Goal: Contribute content

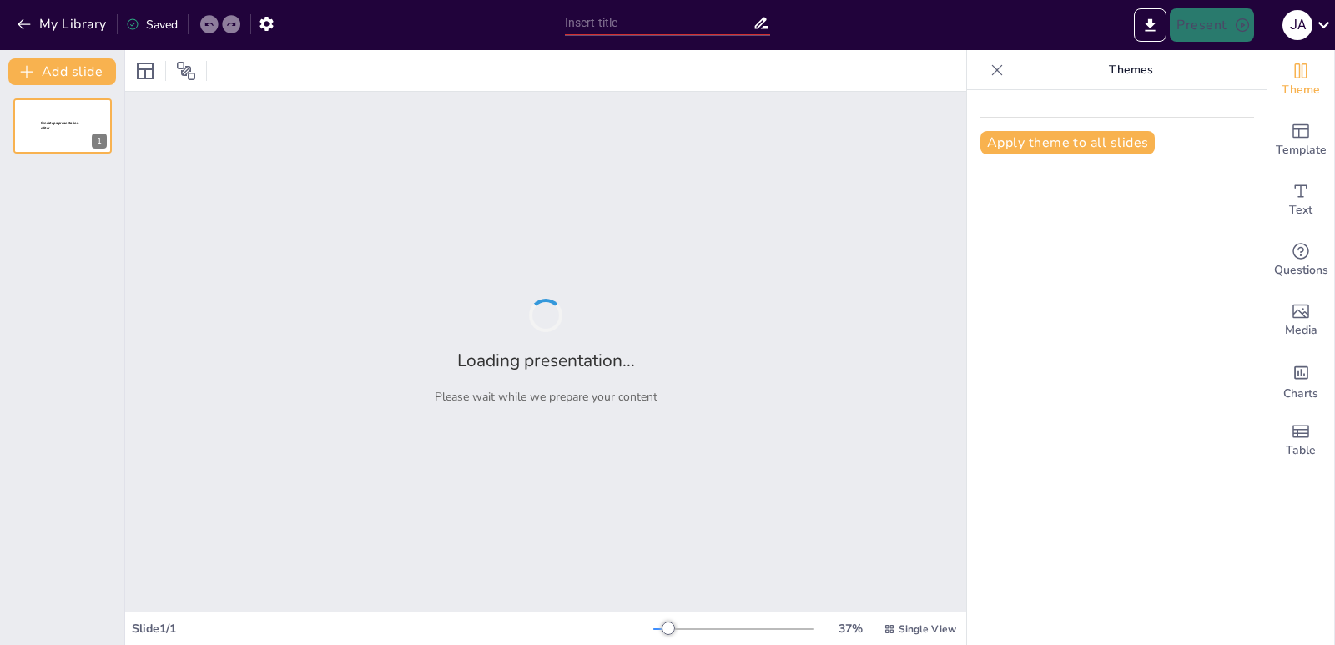
type input "filósofos y pensadores"
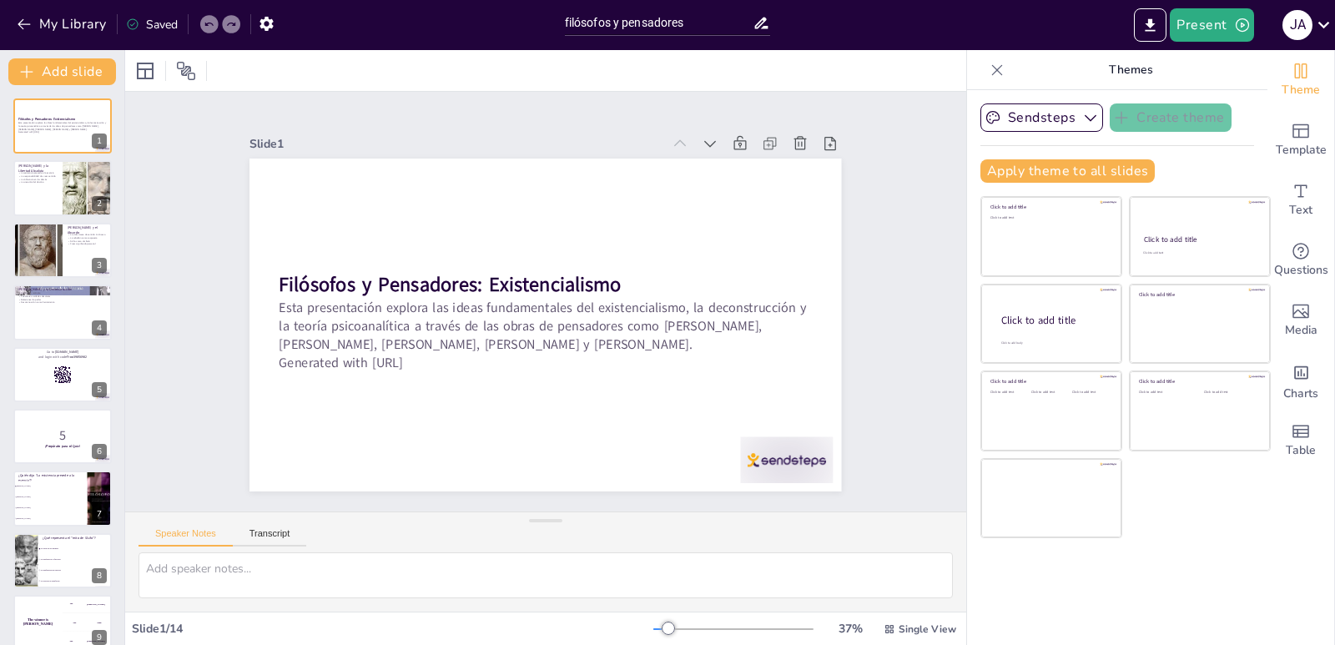
checkbox input "true"
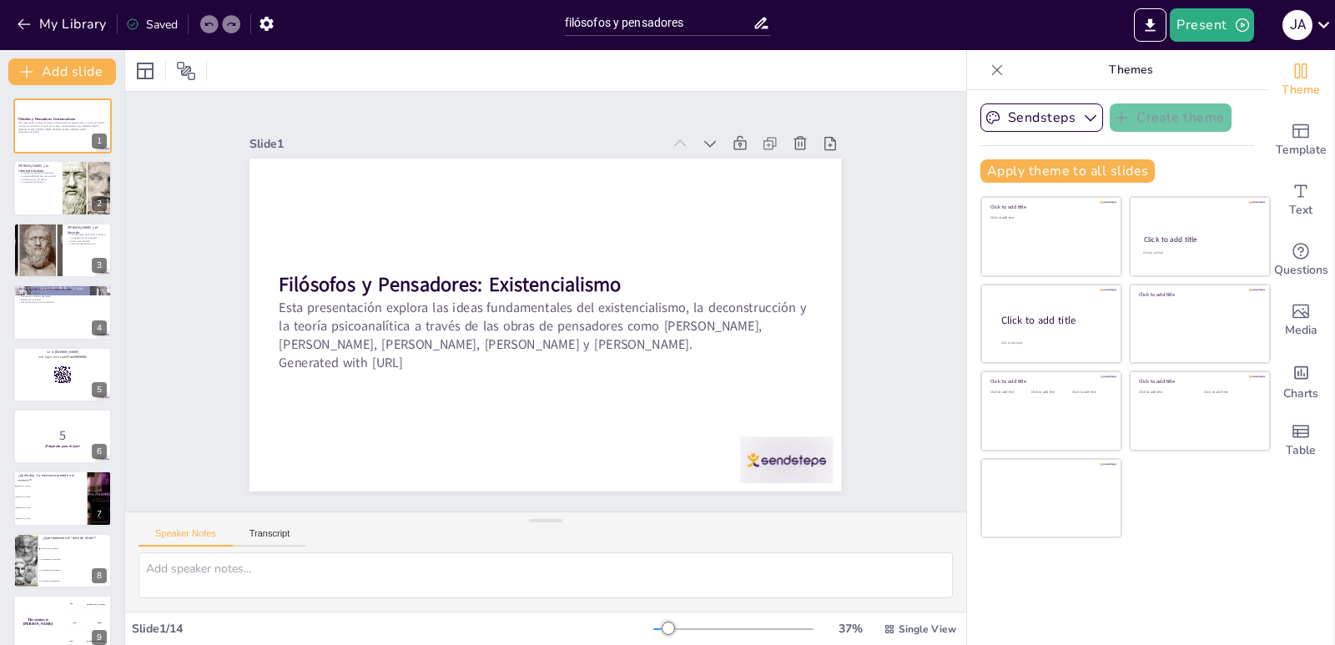
checkbox input "true"
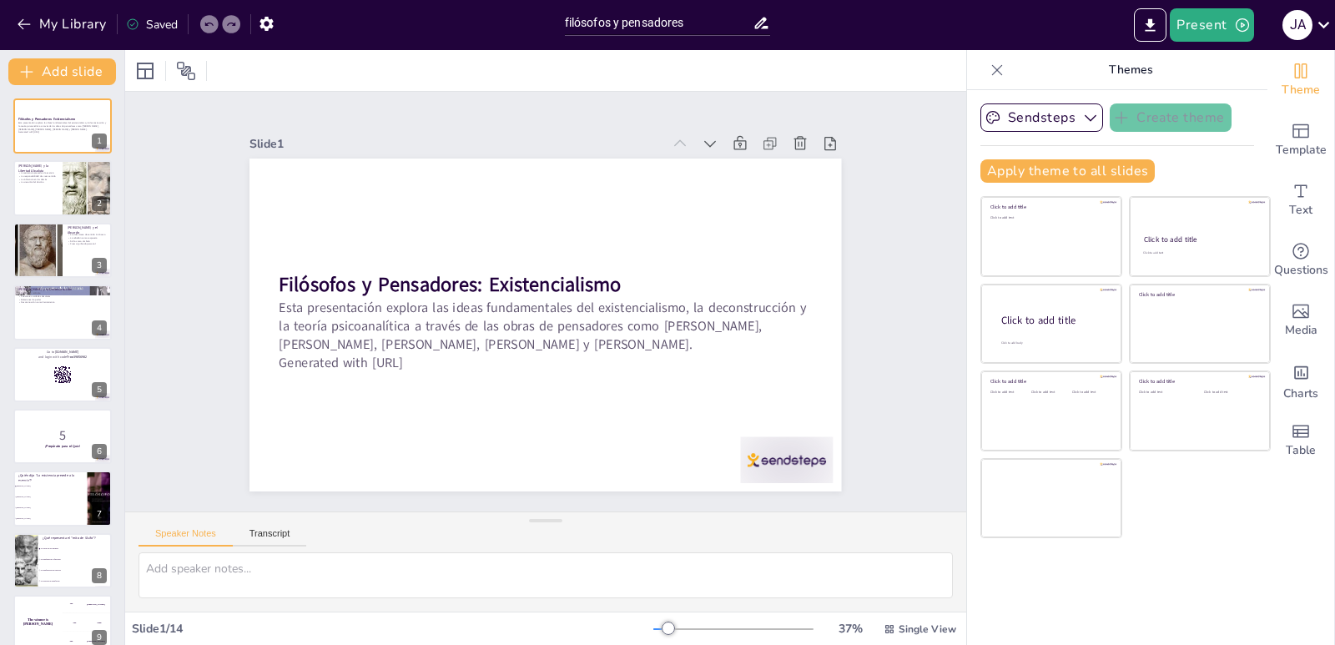
checkbox input "true"
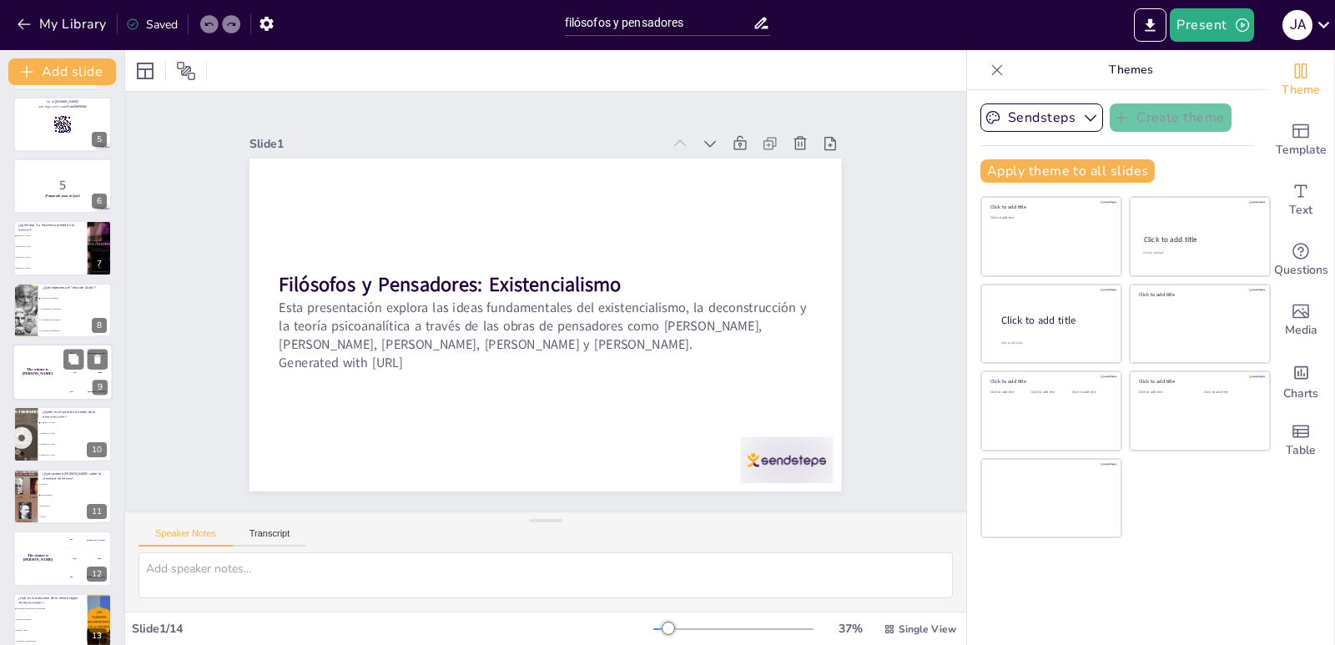
checkbox input "true"
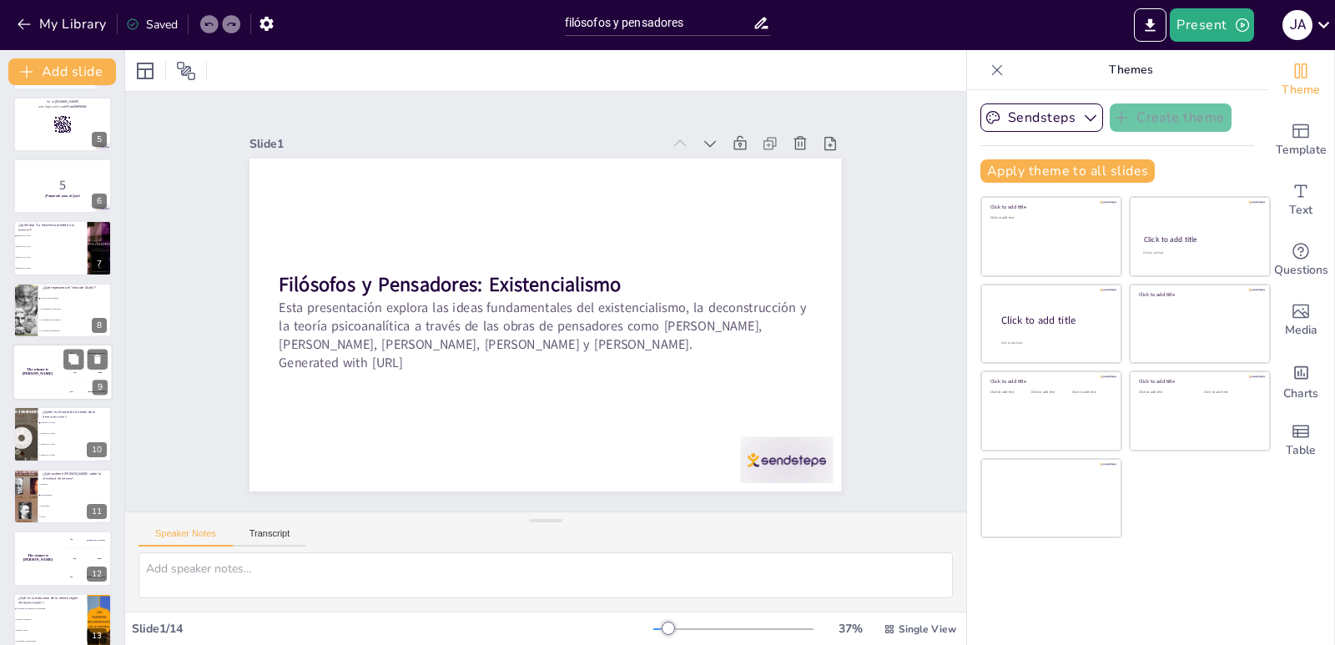
checkbox input "true"
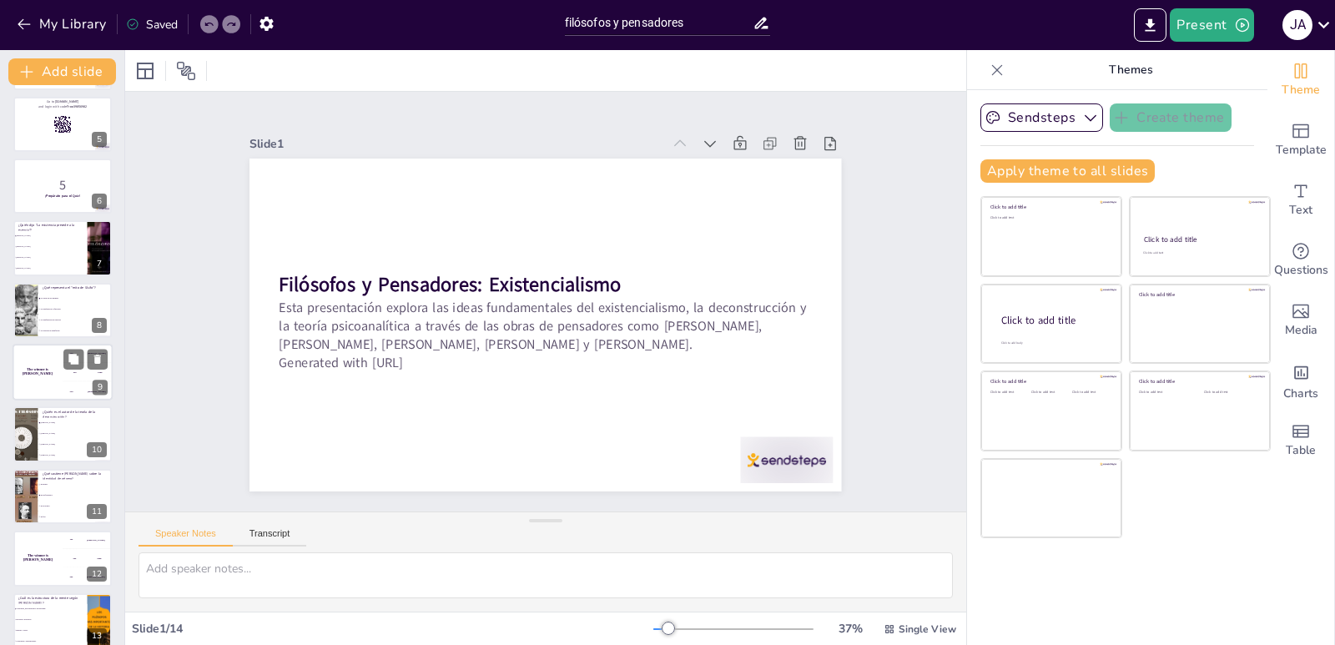
scroll to position [329, 0]
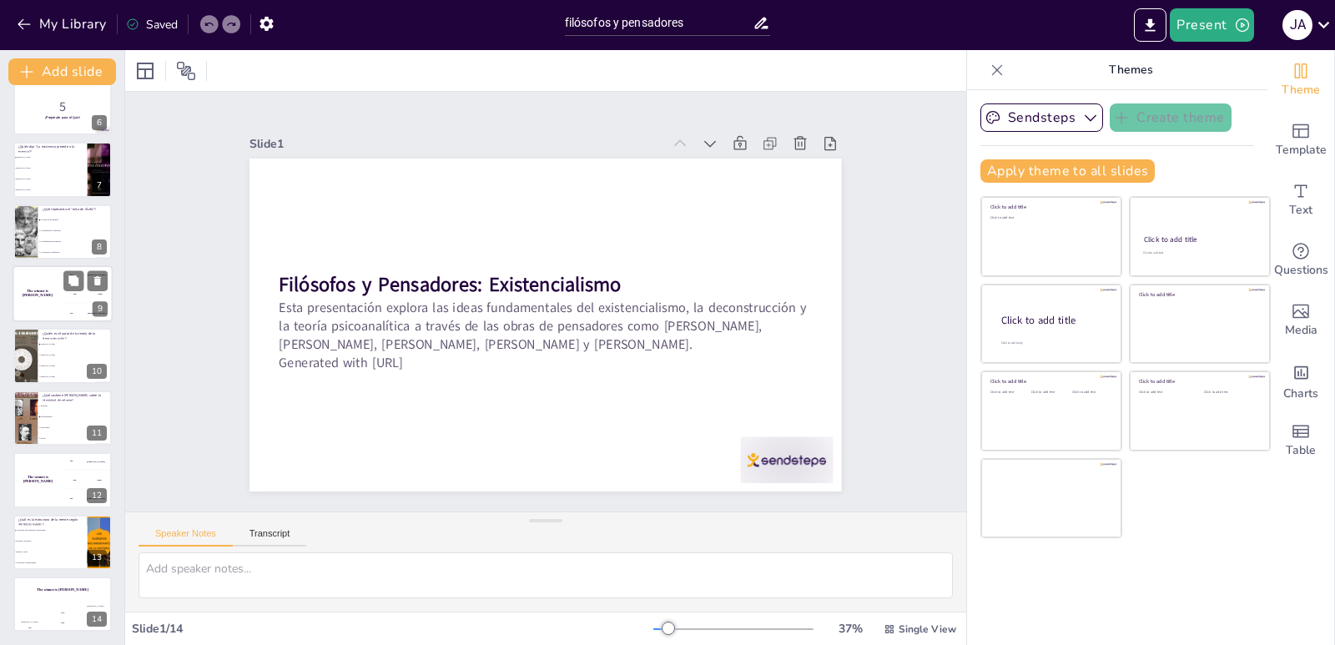
checkbox input "true"
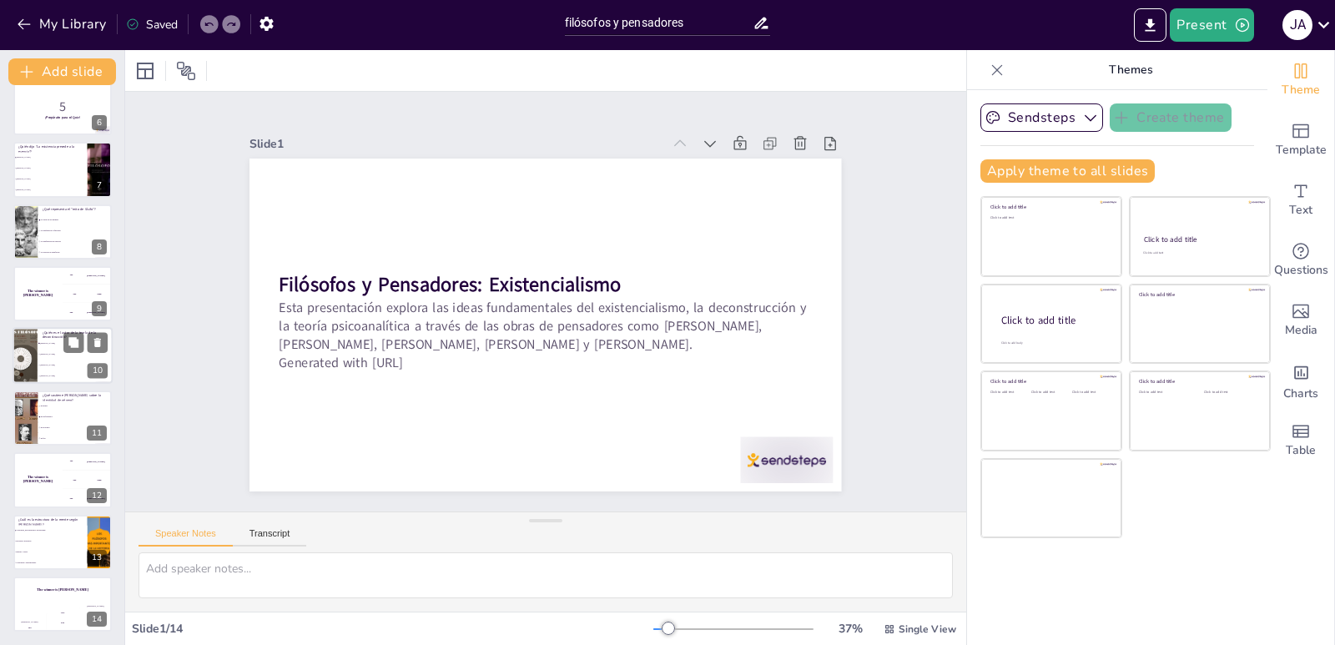
checkbox input "true"
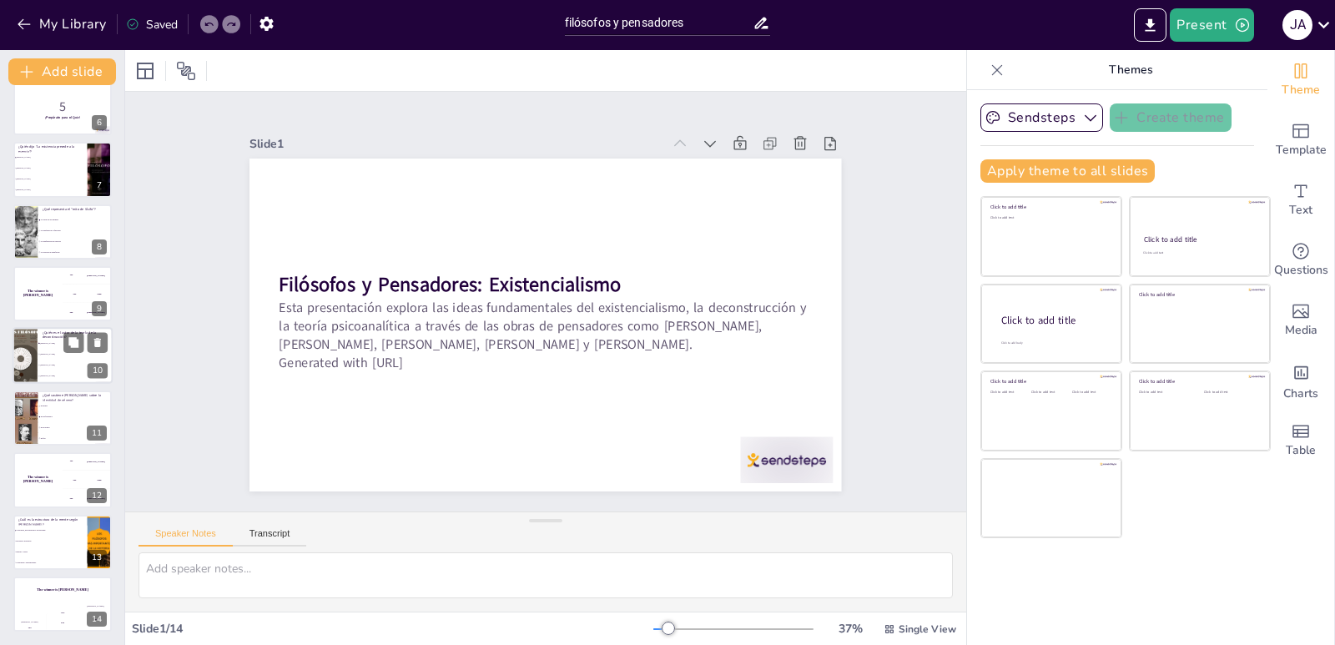
checkbox input "true"
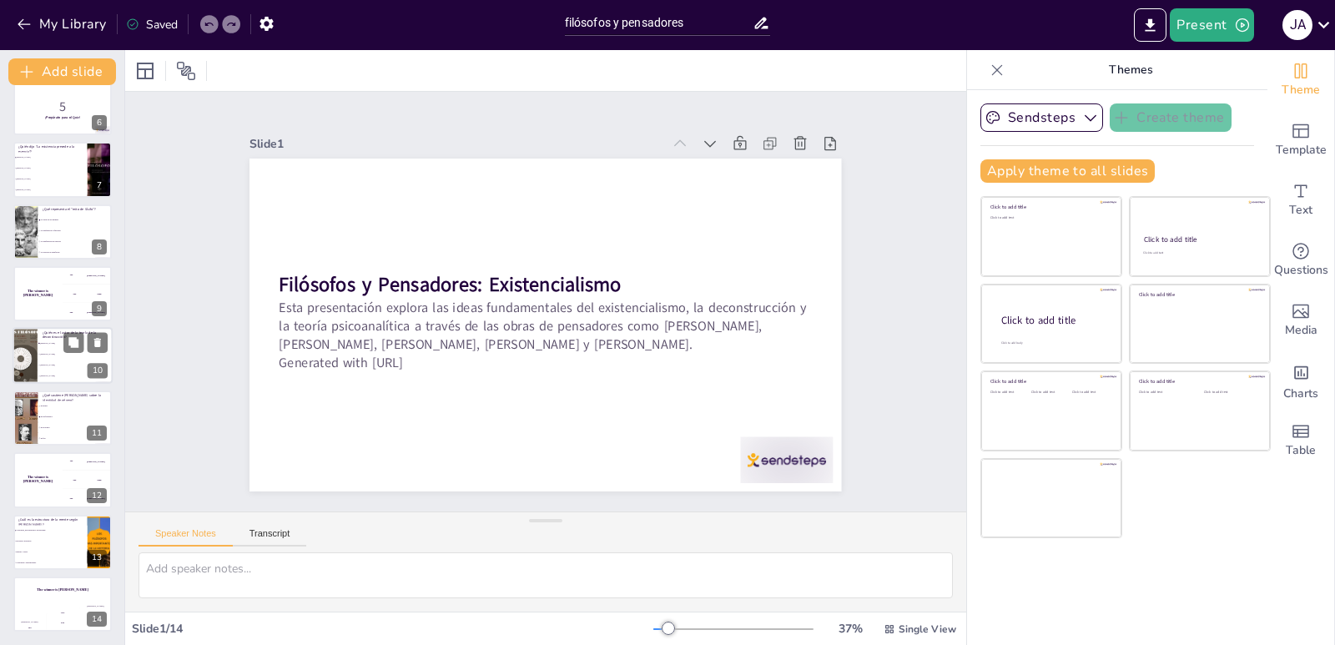
checkbox input "true"
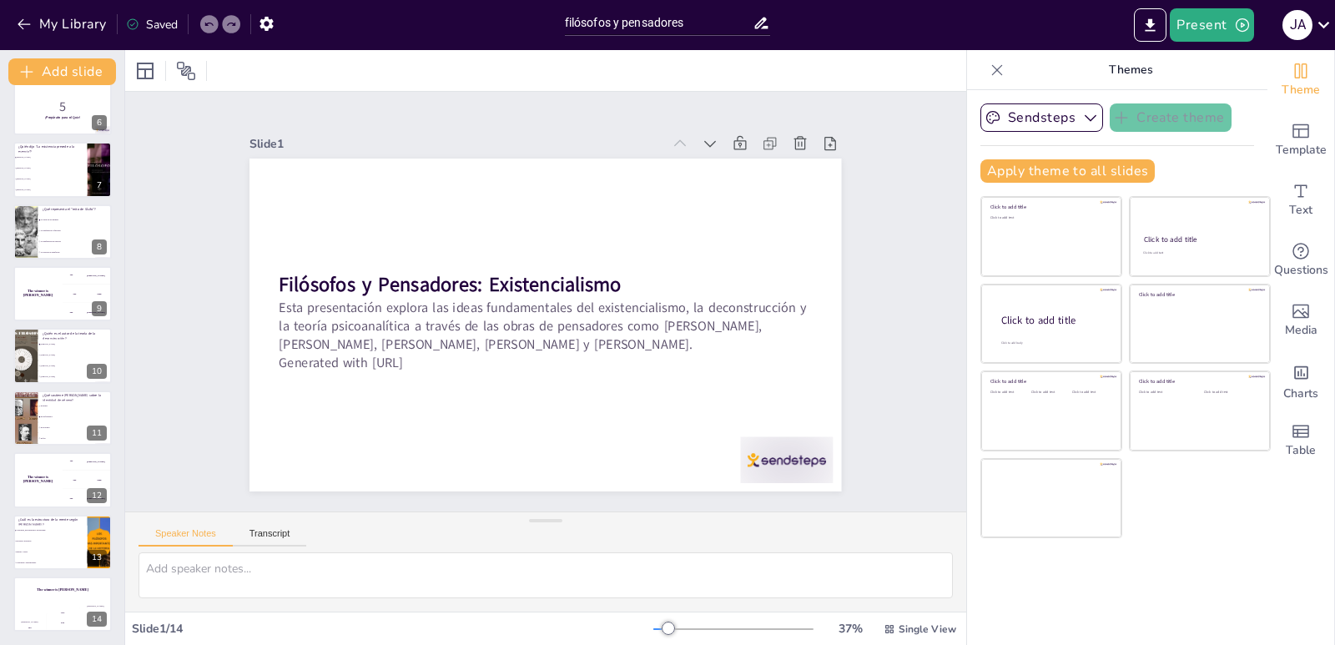
checkbox input "true"
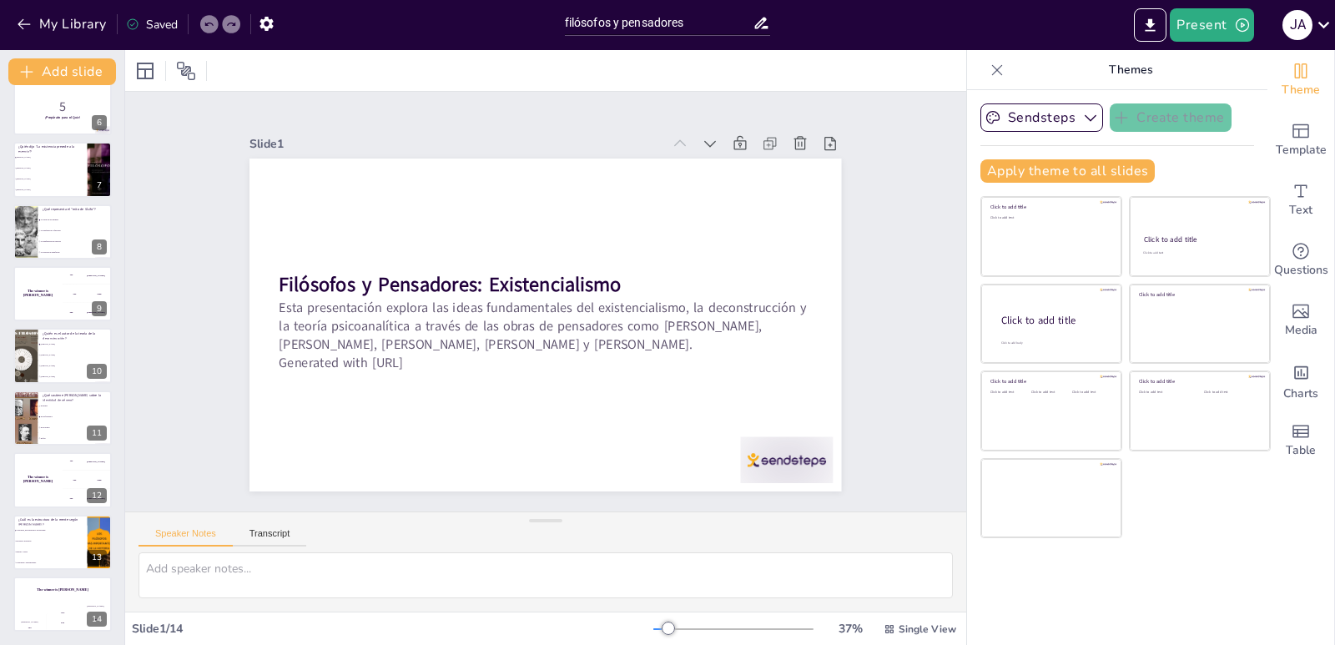
checkbox input "true"
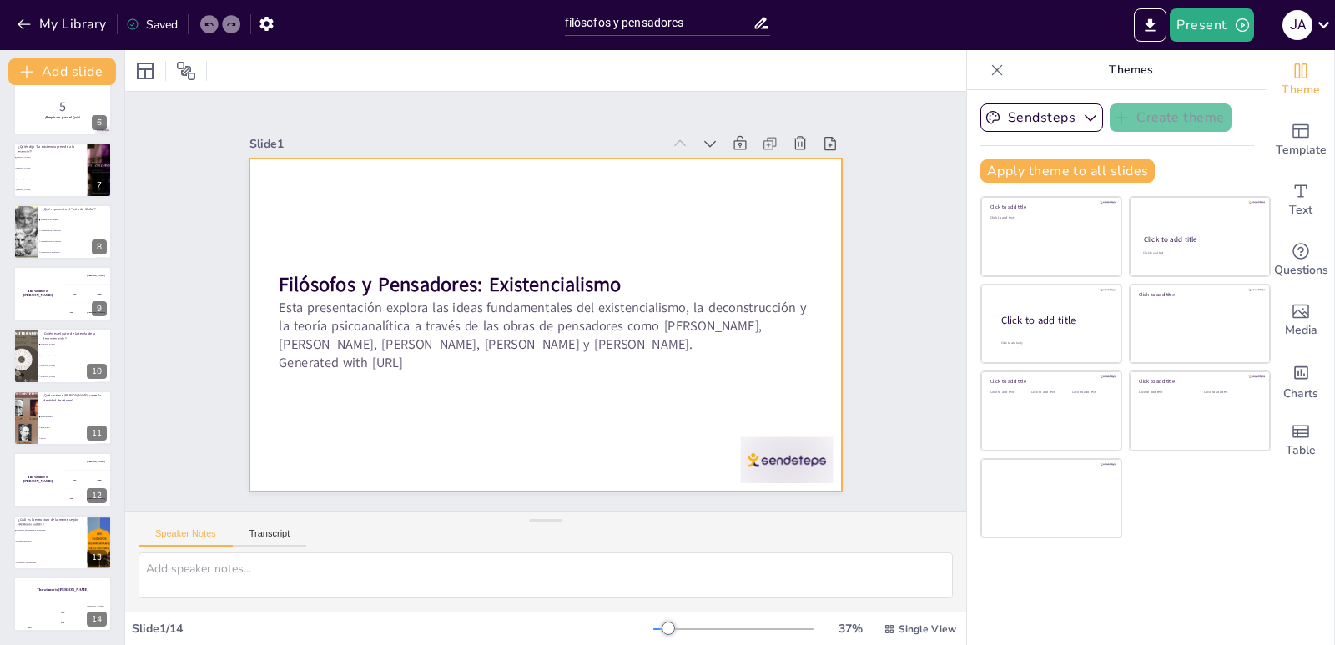
checkbox input "true"
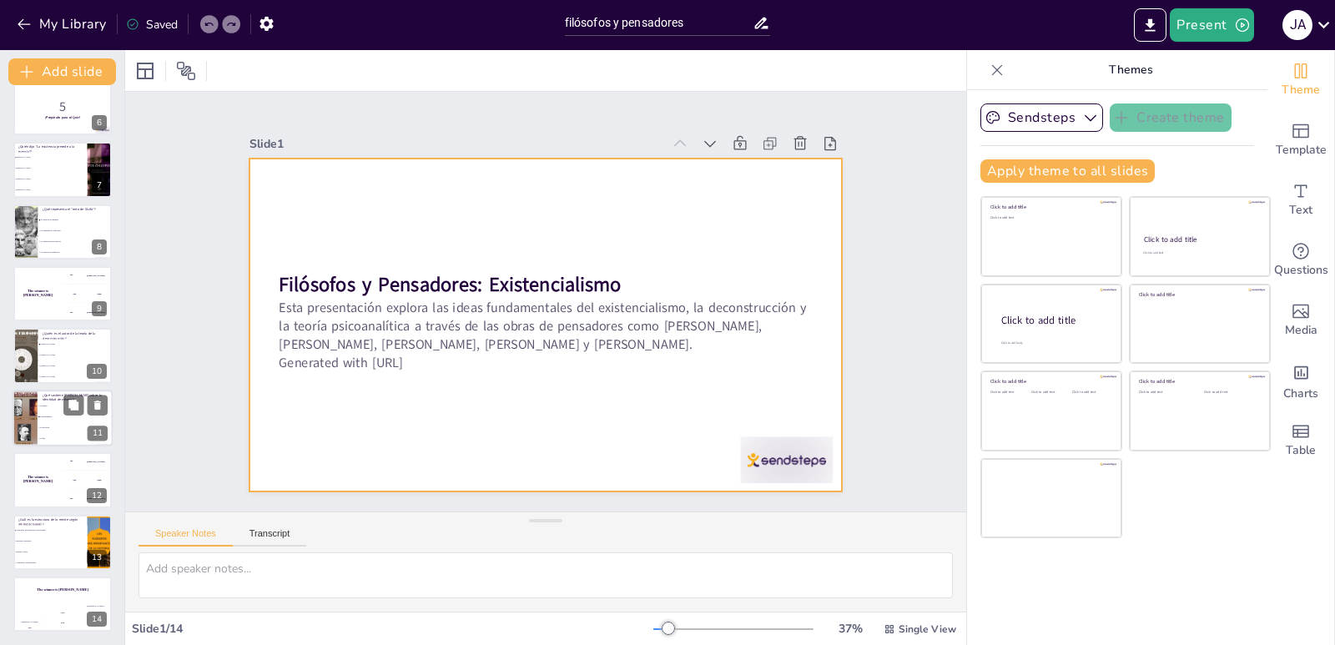
checkbox input "true"
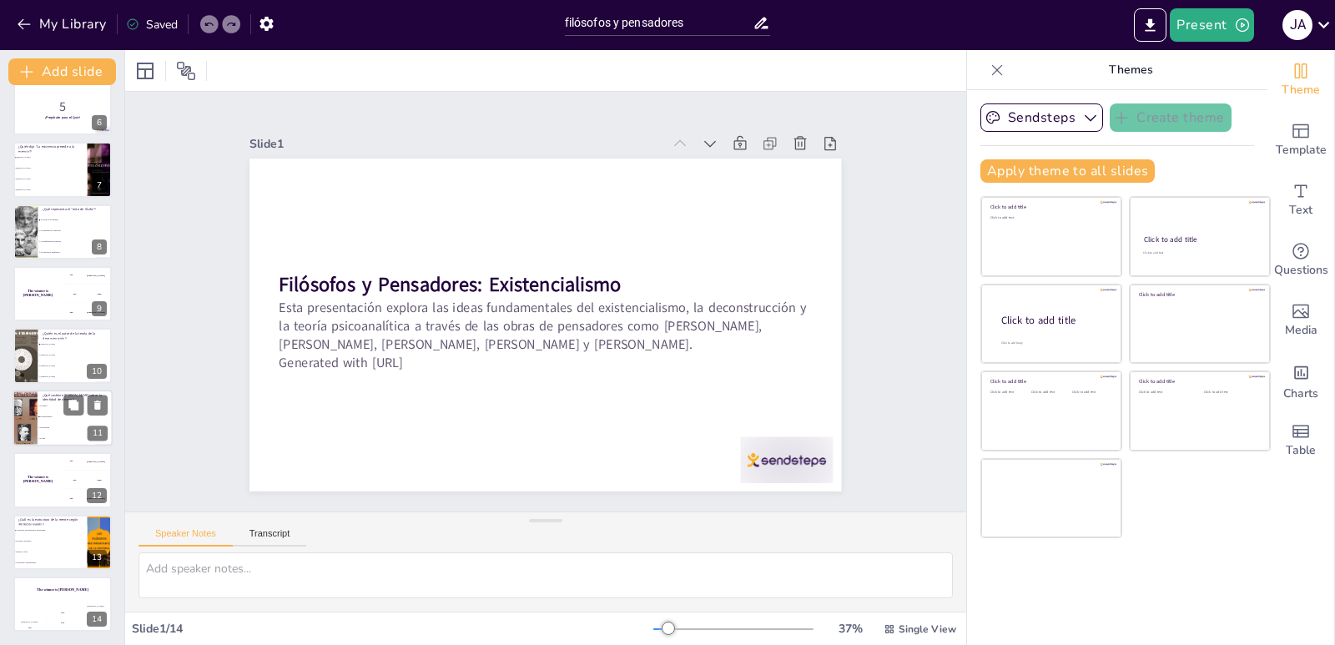
checkbox input "true"
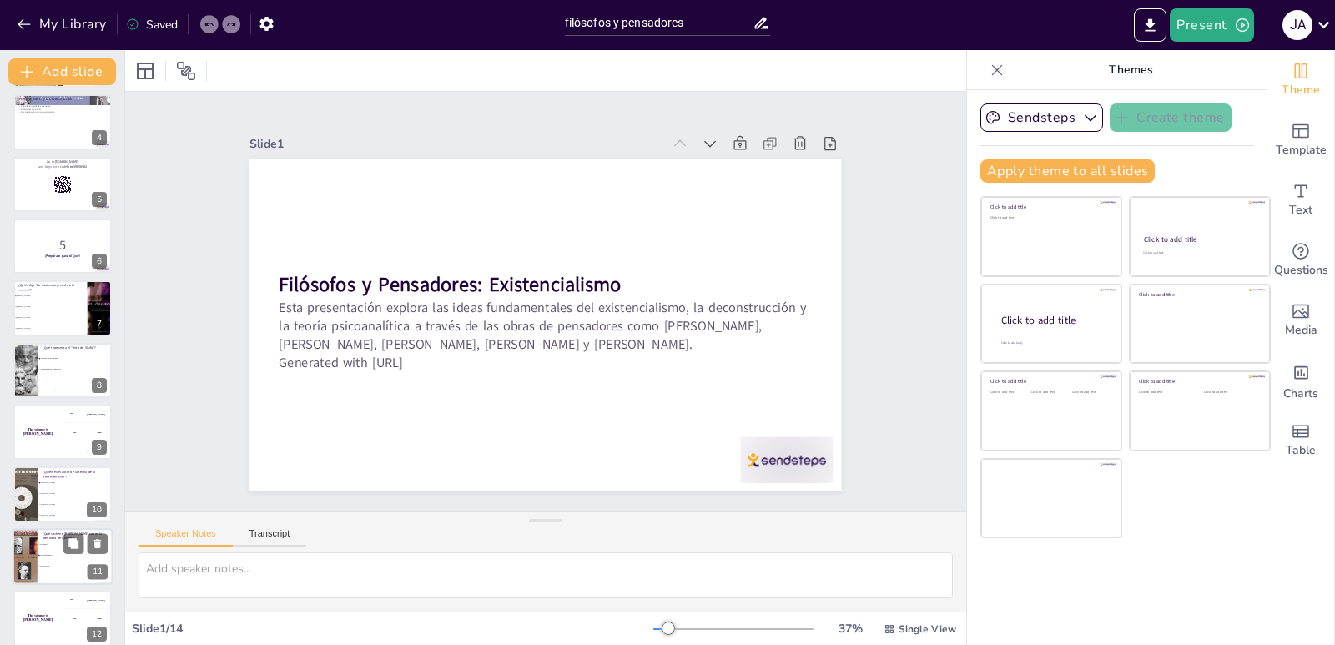
checkbox input "true"
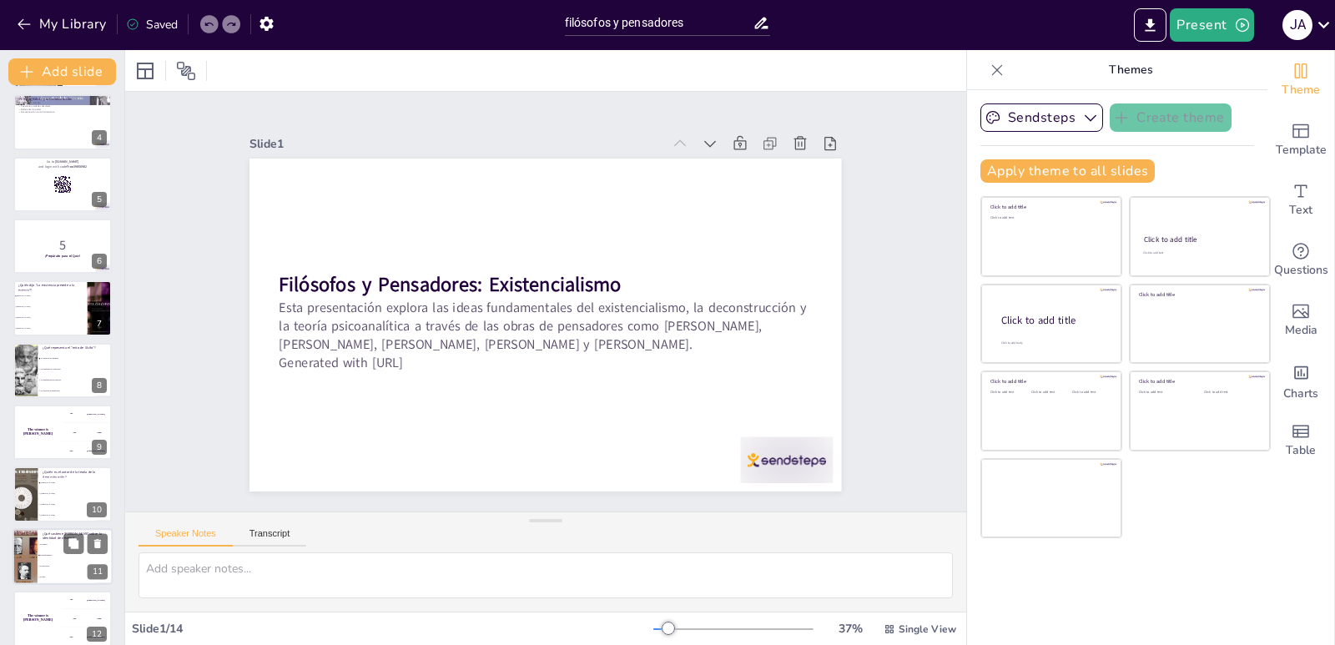
checkbox input "true"
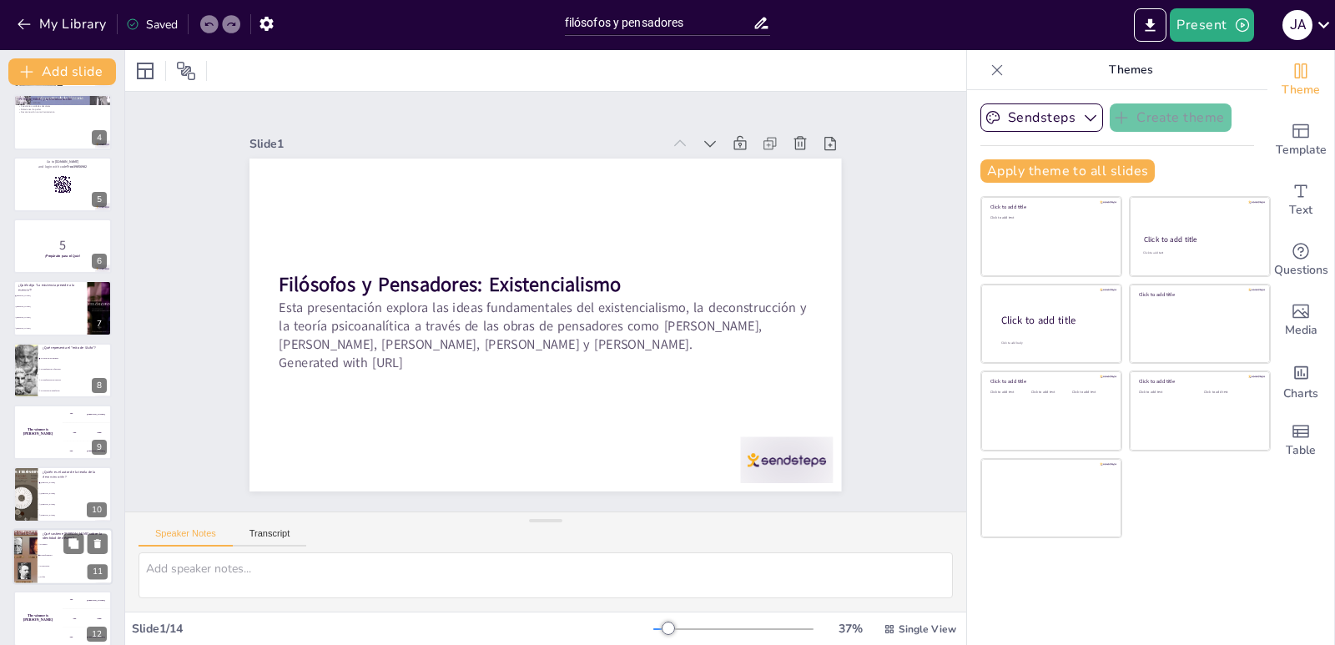
scroll to position [78, 0]
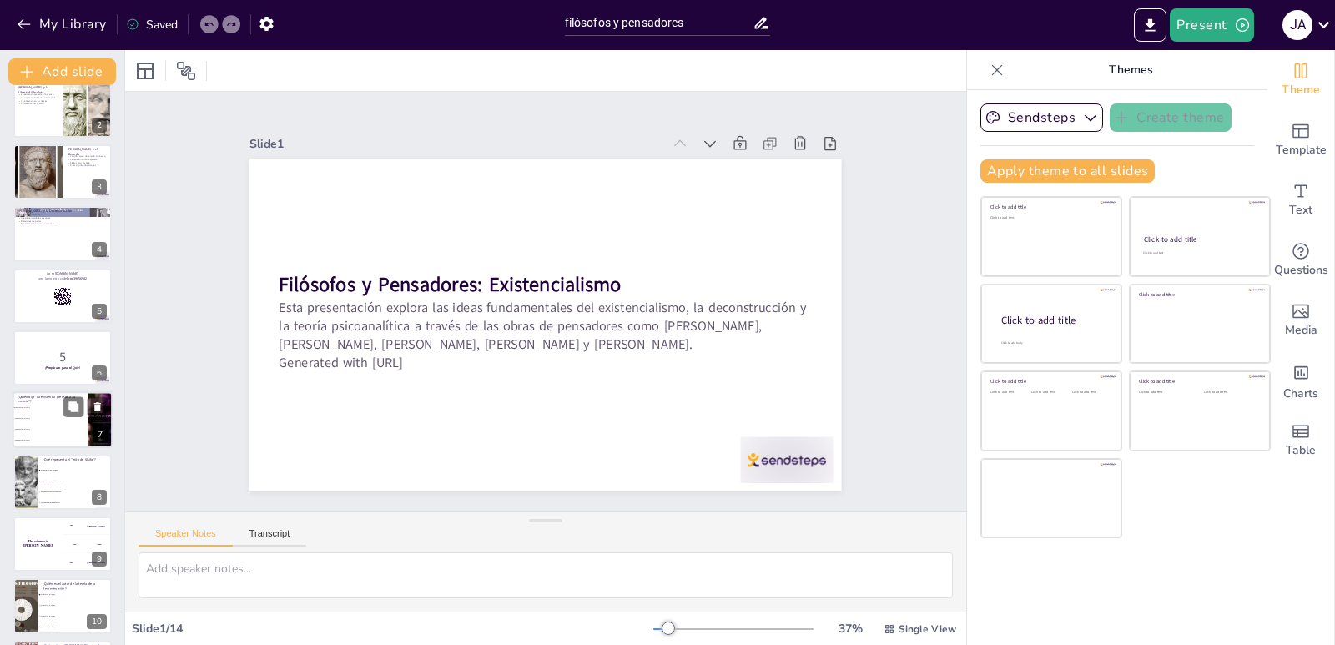
checkbox input "true"
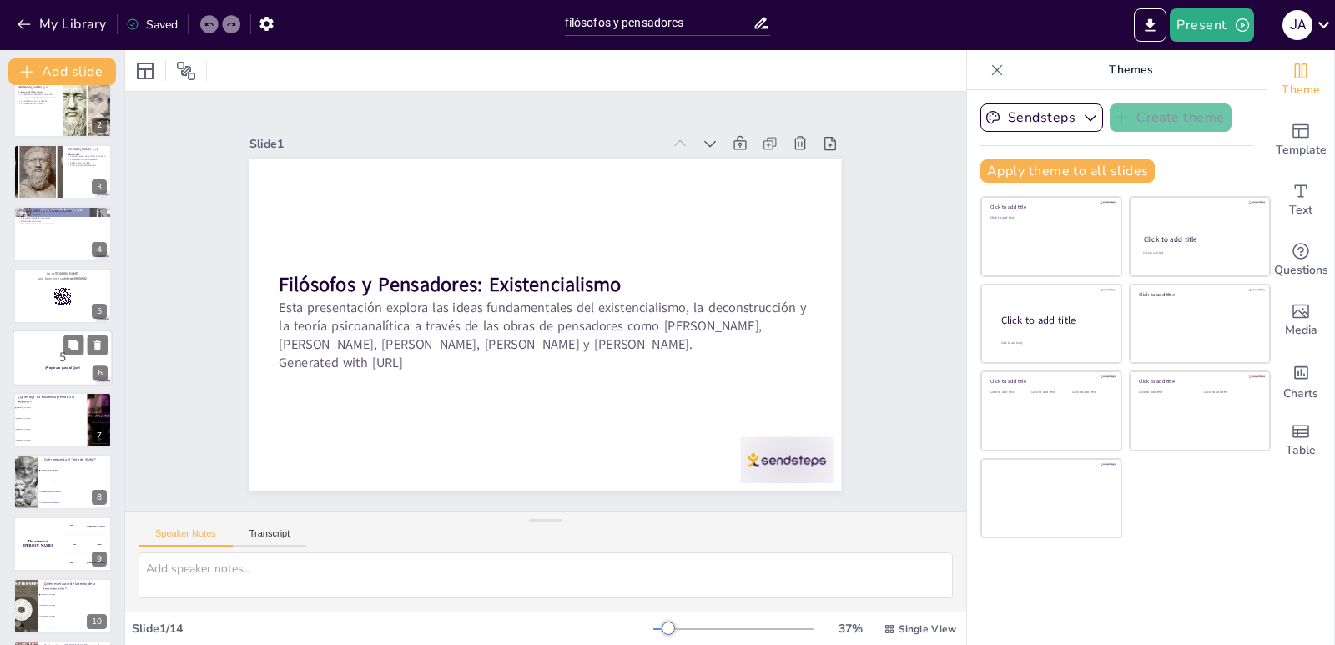
checkbox input "true"
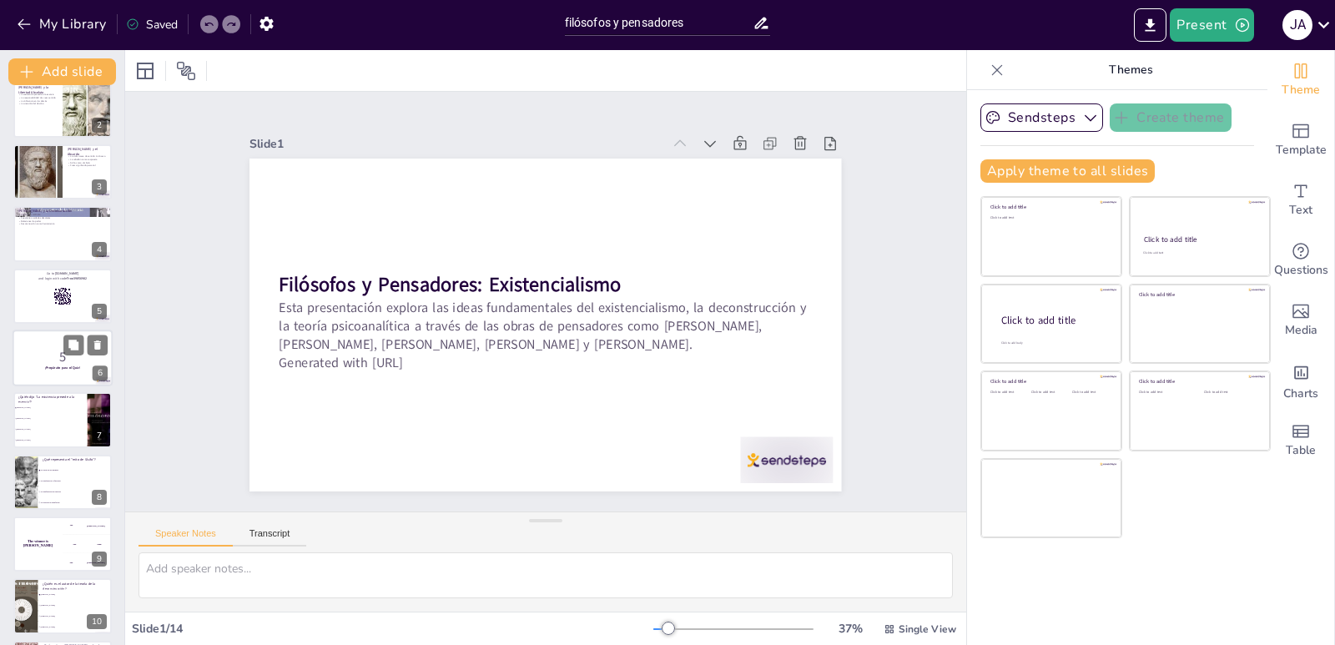
checkbox input "true"
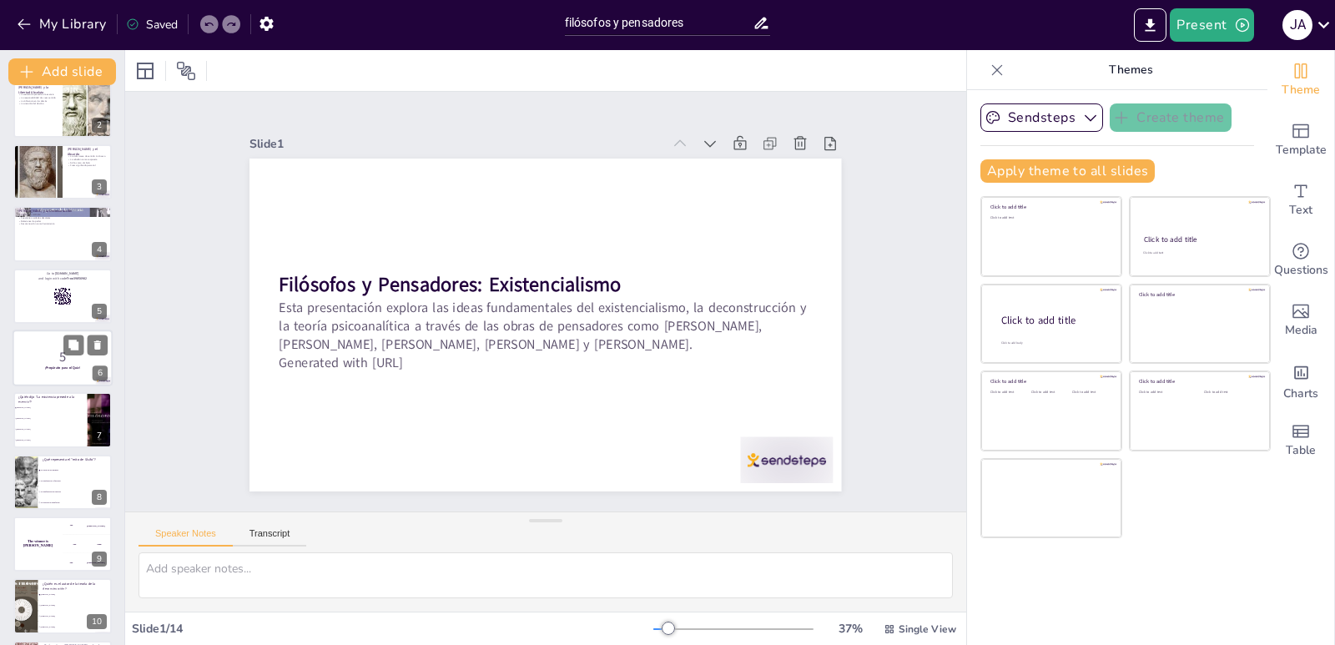
checkbox input "true"
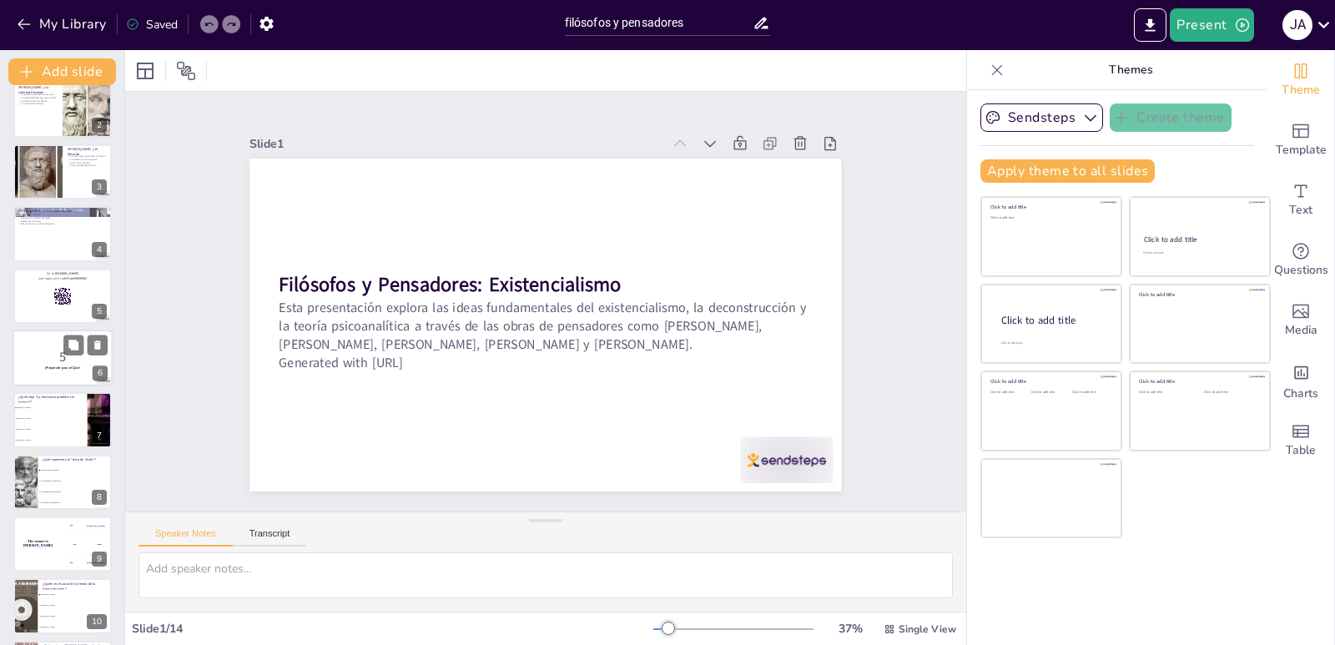
checkbox input "true"
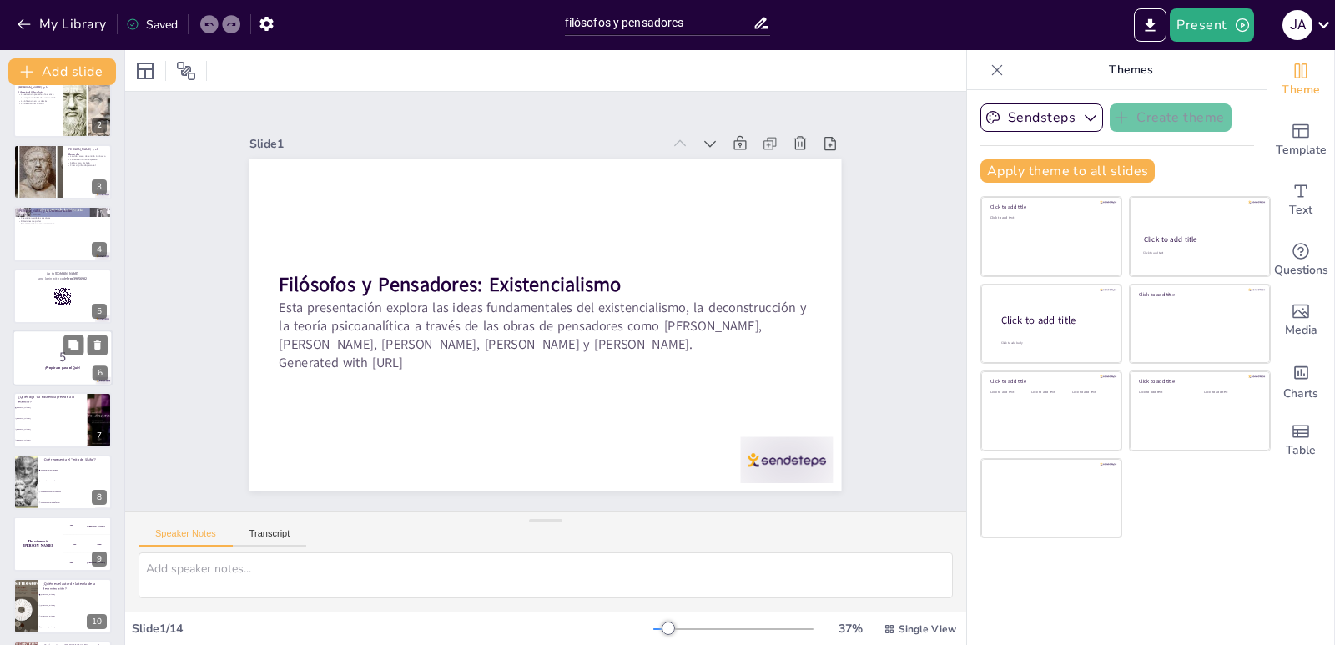
checkbox input "true"
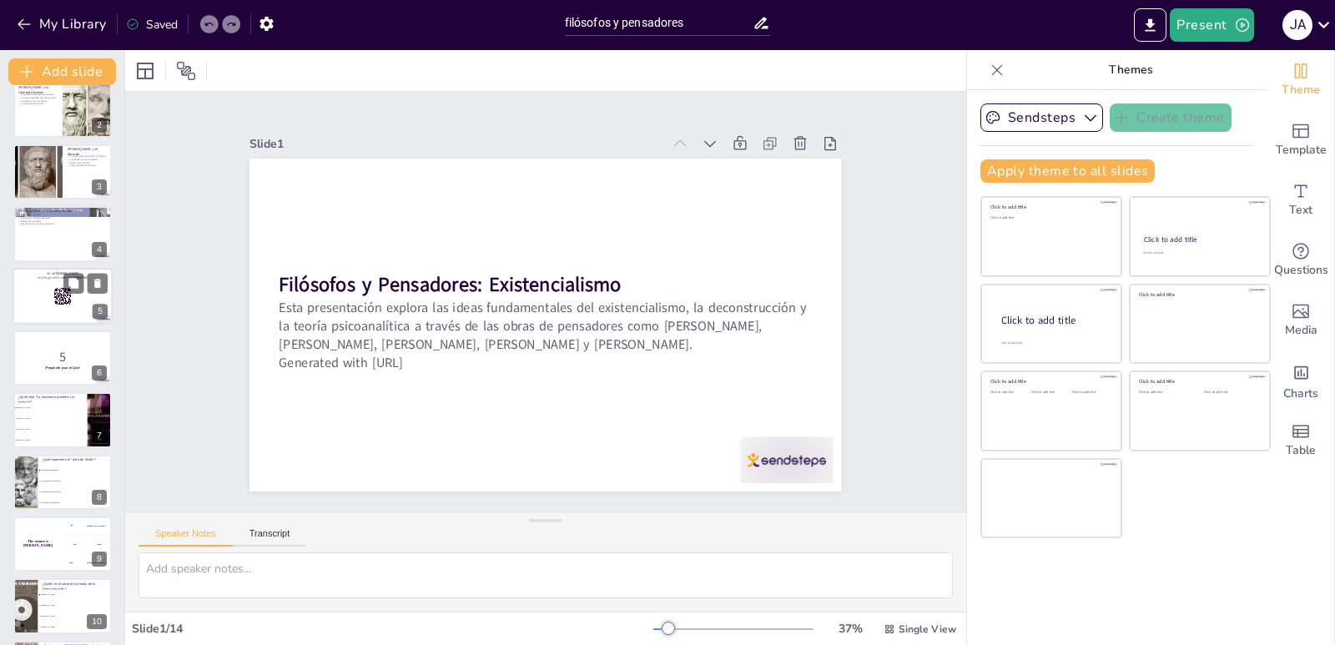
checkbox input "true"
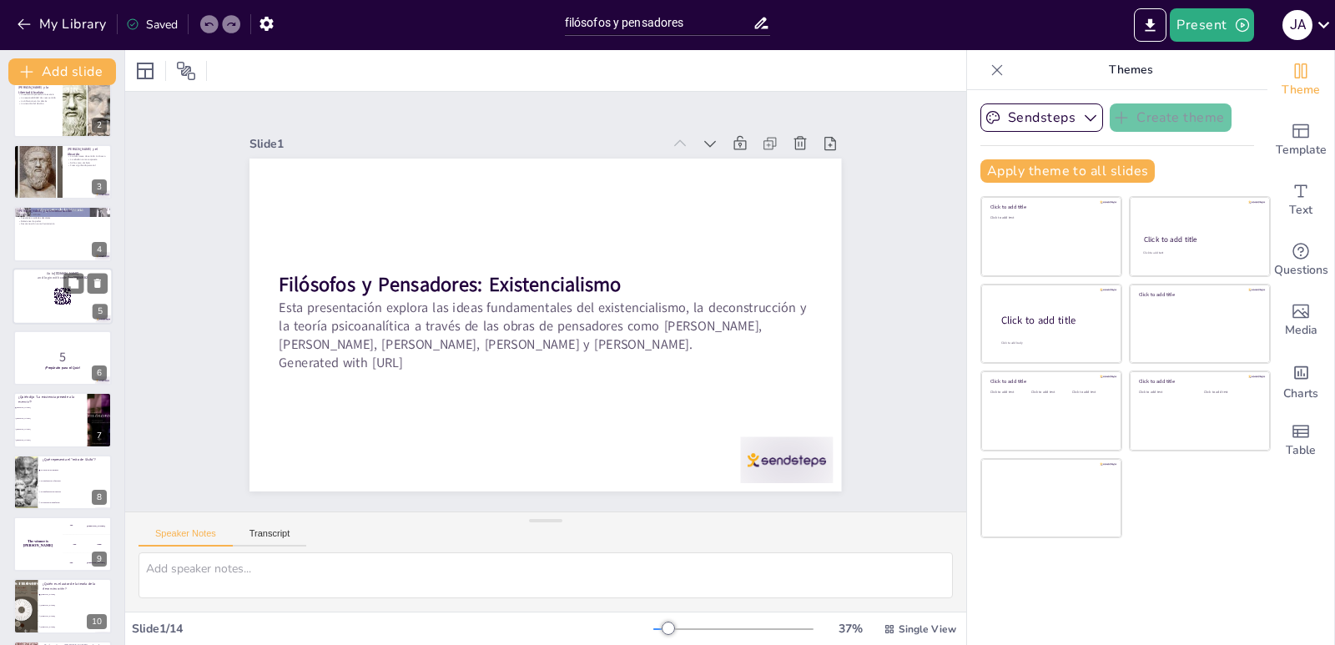
checkbox input "true"
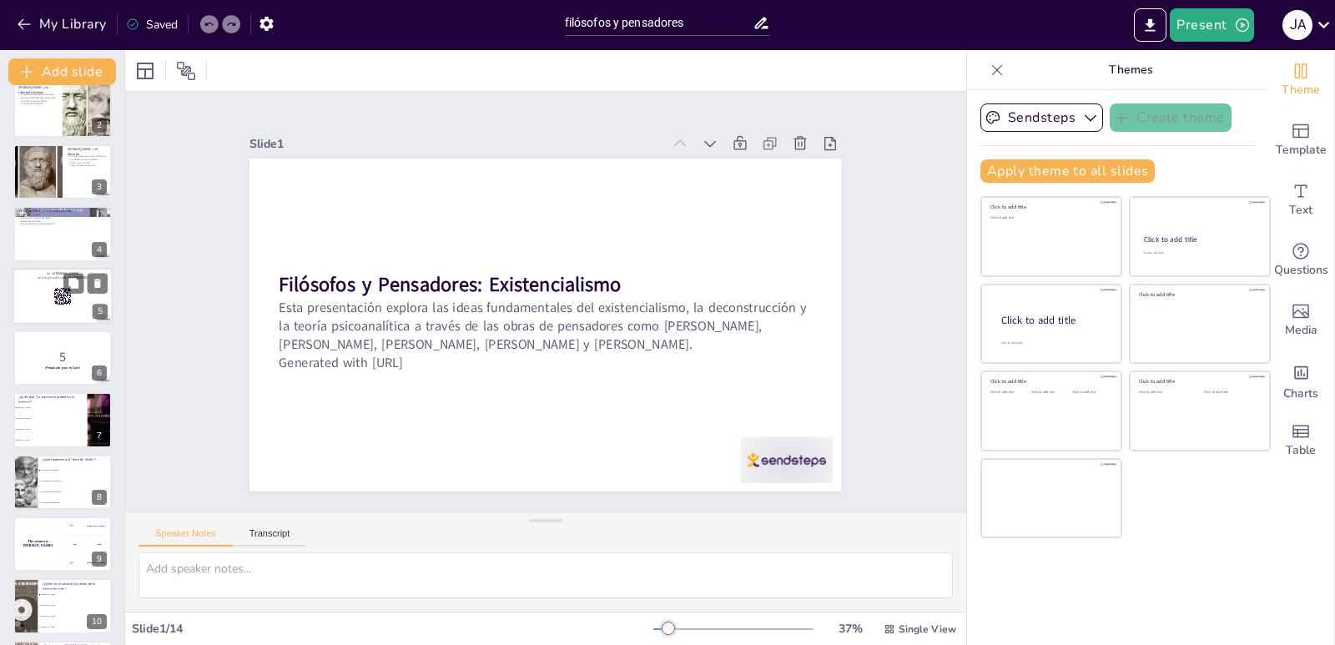
checkbox input "true"
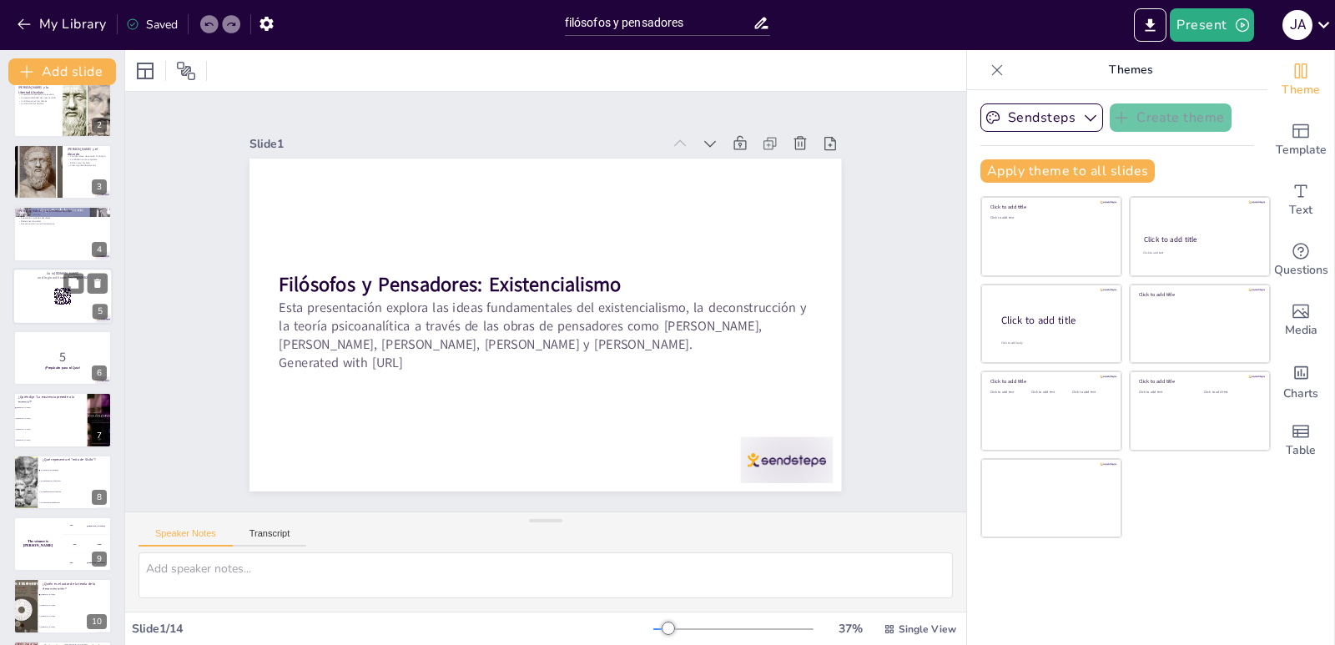
checkbox input "true"
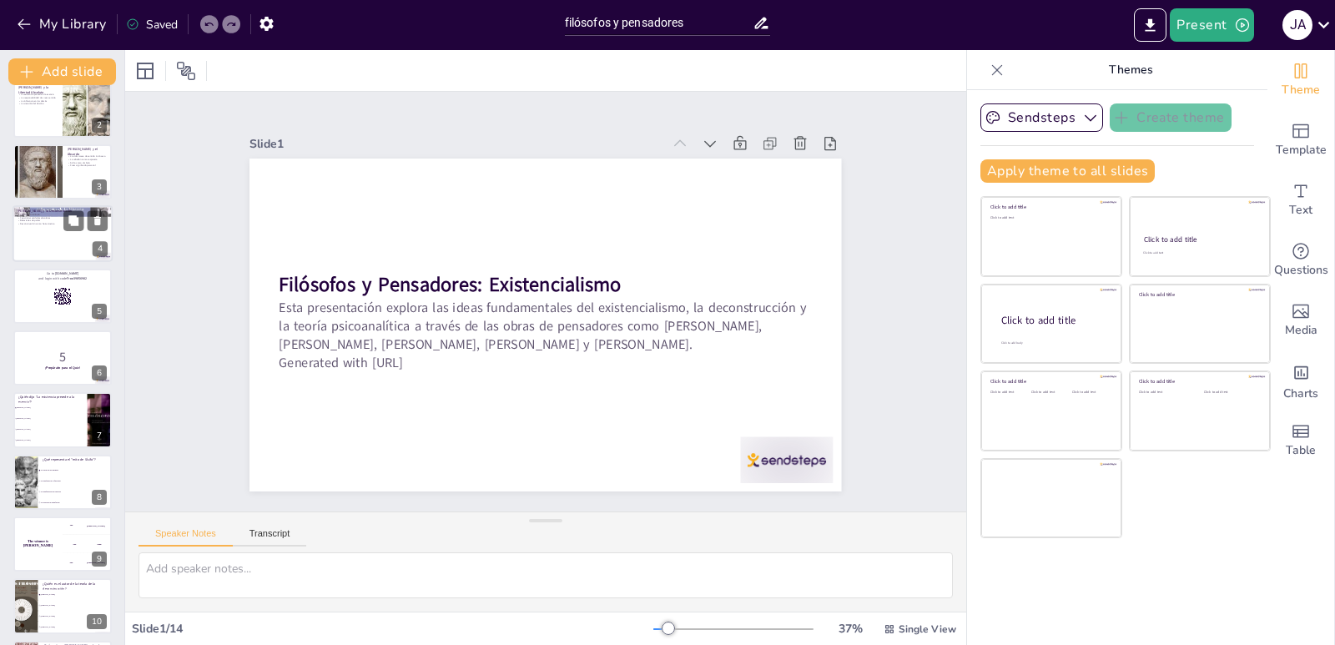
checkbox input "true"
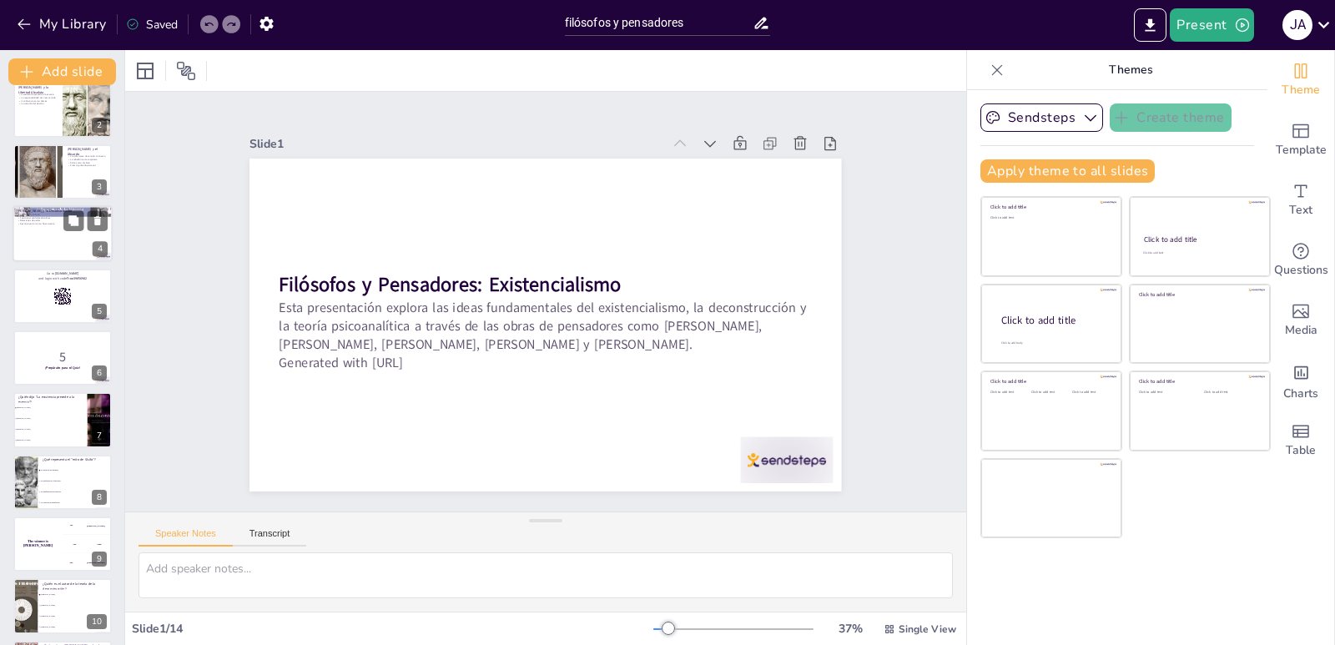
checkbox input "true"
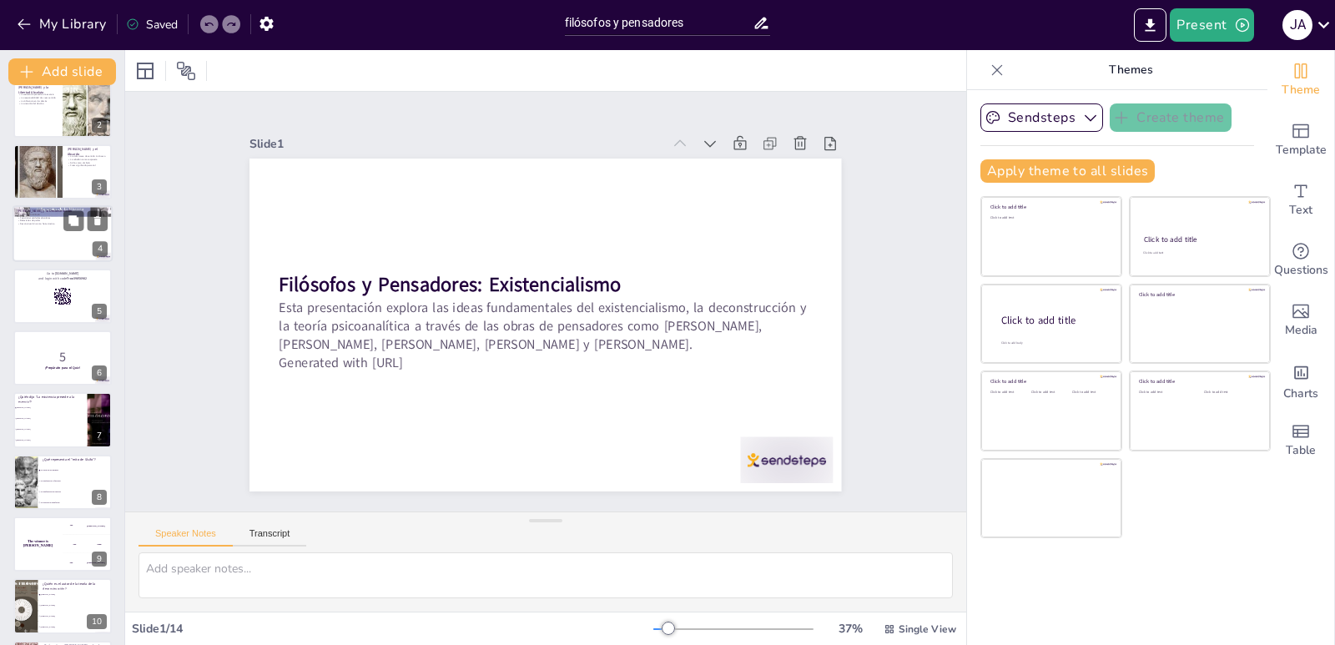
click at [65, 242] on div at bounding box center [63, 233] width 100 height 57
type textarea "La noción de que el significado no es fijo, sino que varía según el contexto, e…"
checkbox input "true"
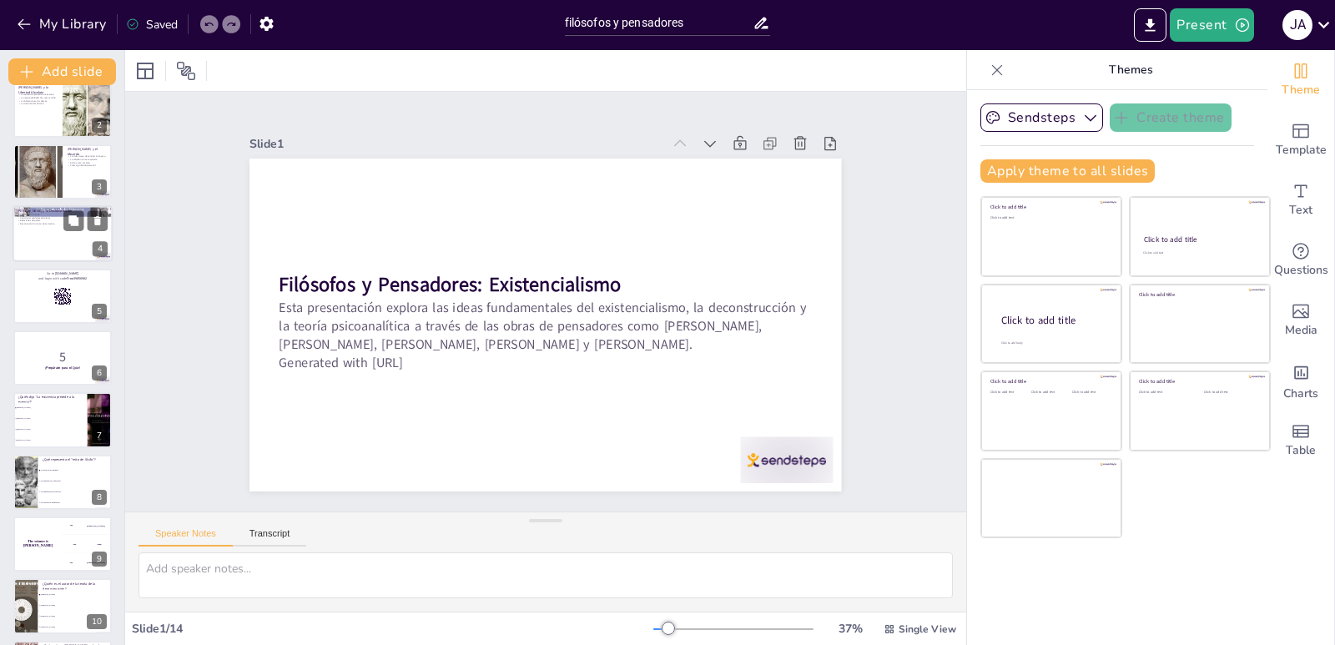
checkbox input "true"
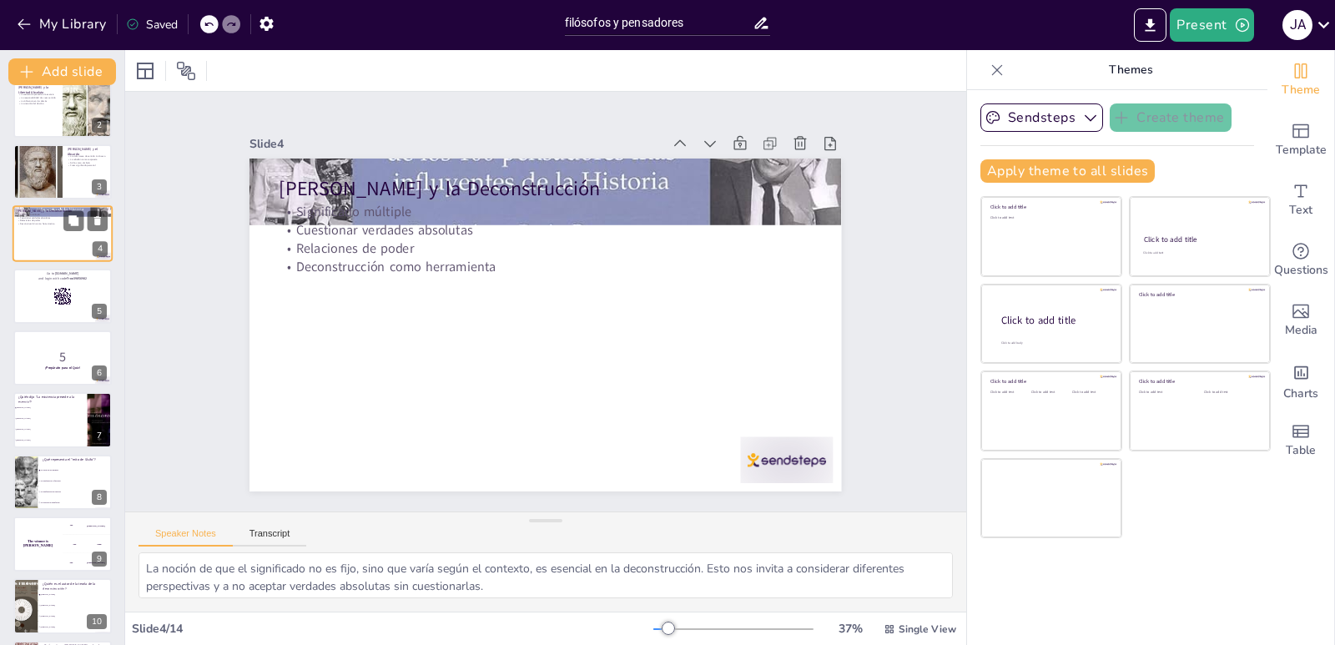
scroll to position [0, 0]
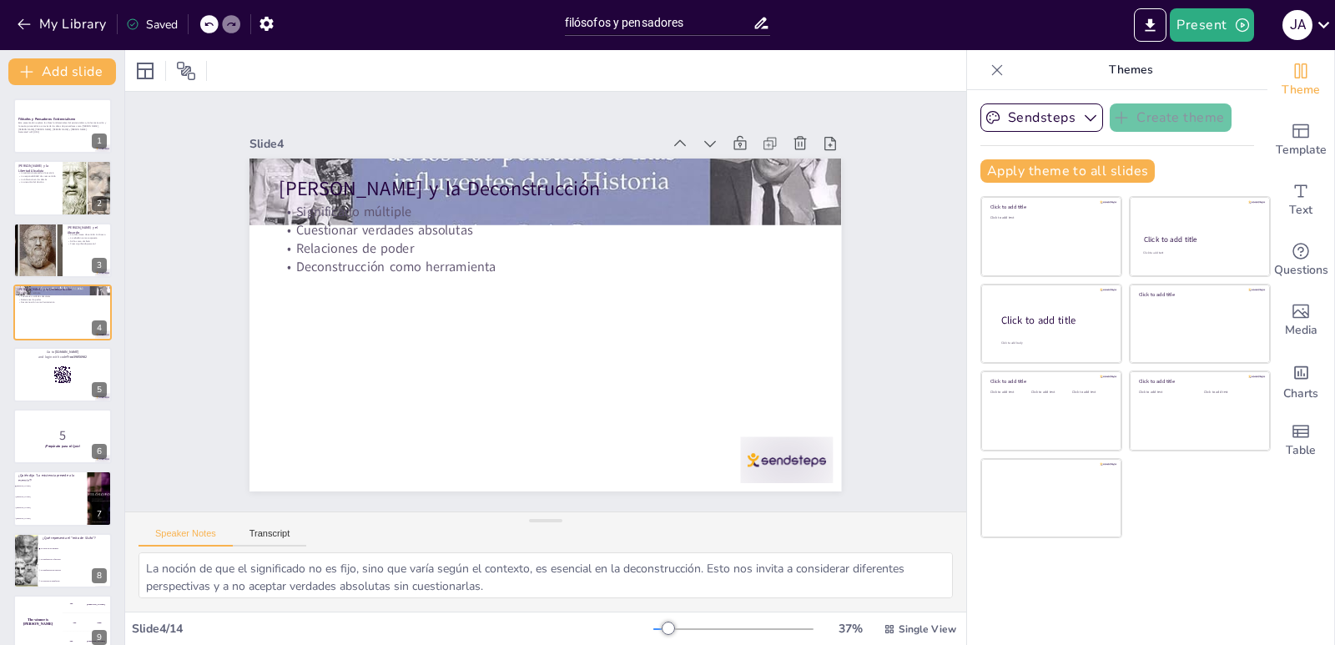
checkbox input "true"
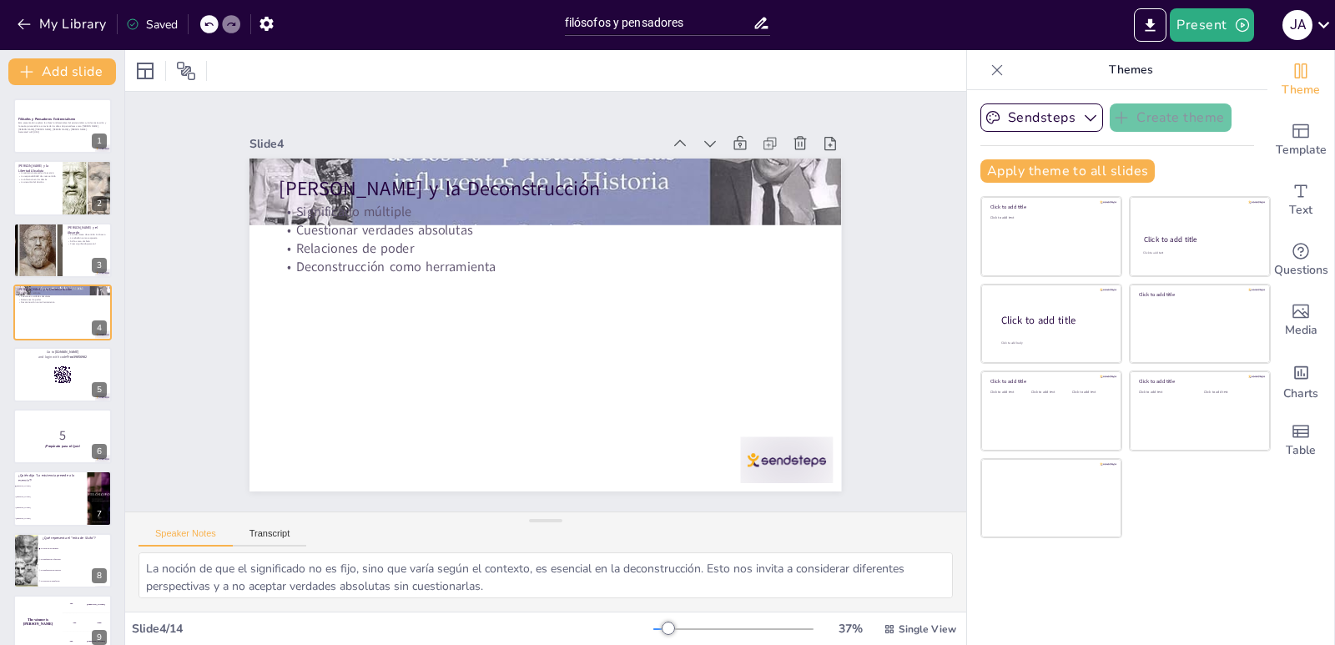
checkbox input "true"
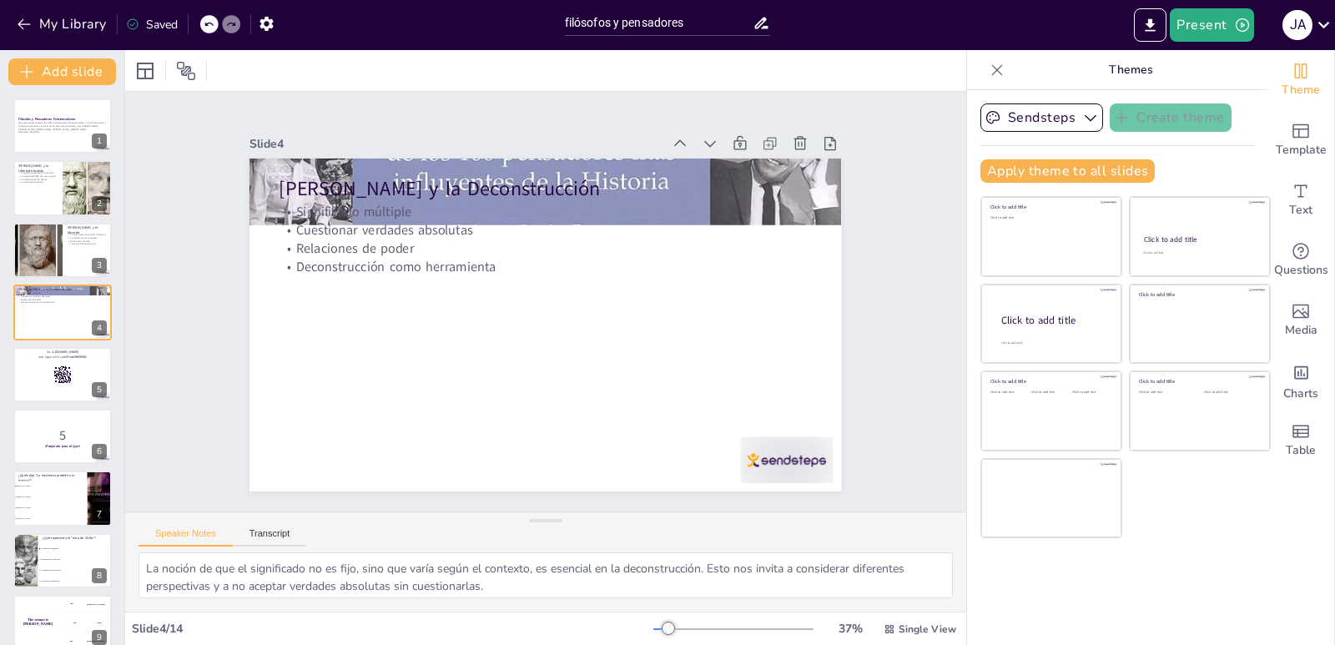
checkbox input "true"
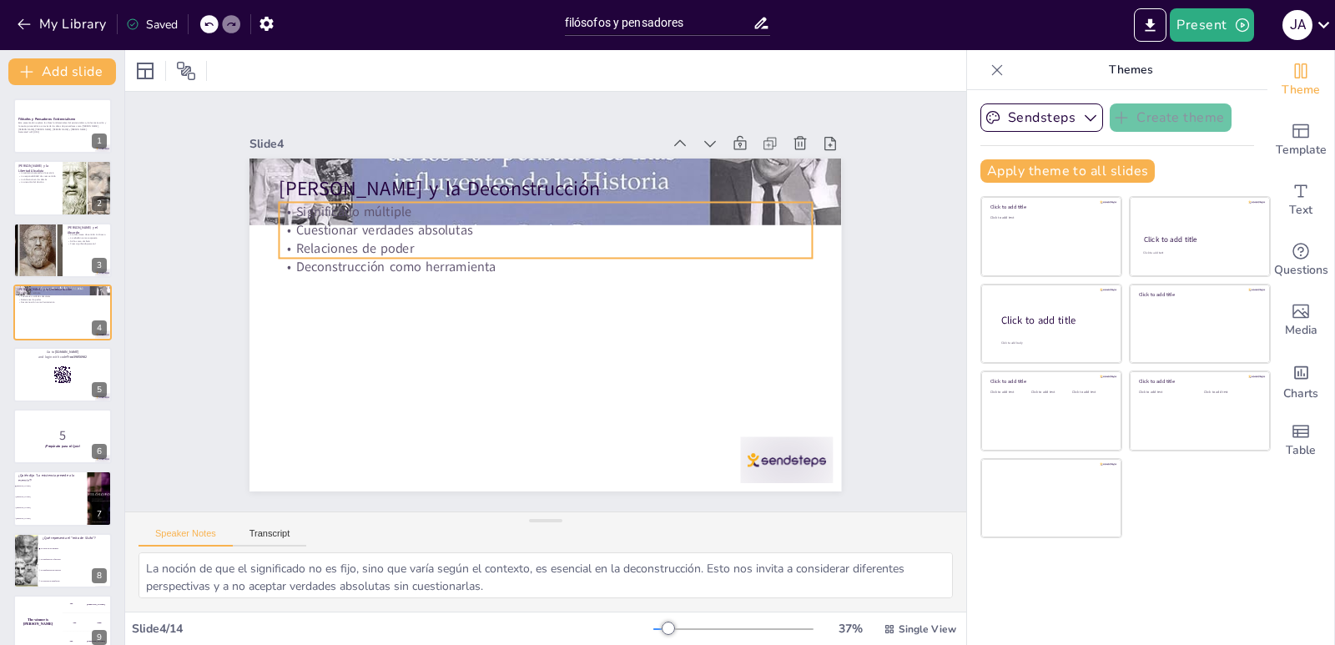
checkbox input "true"
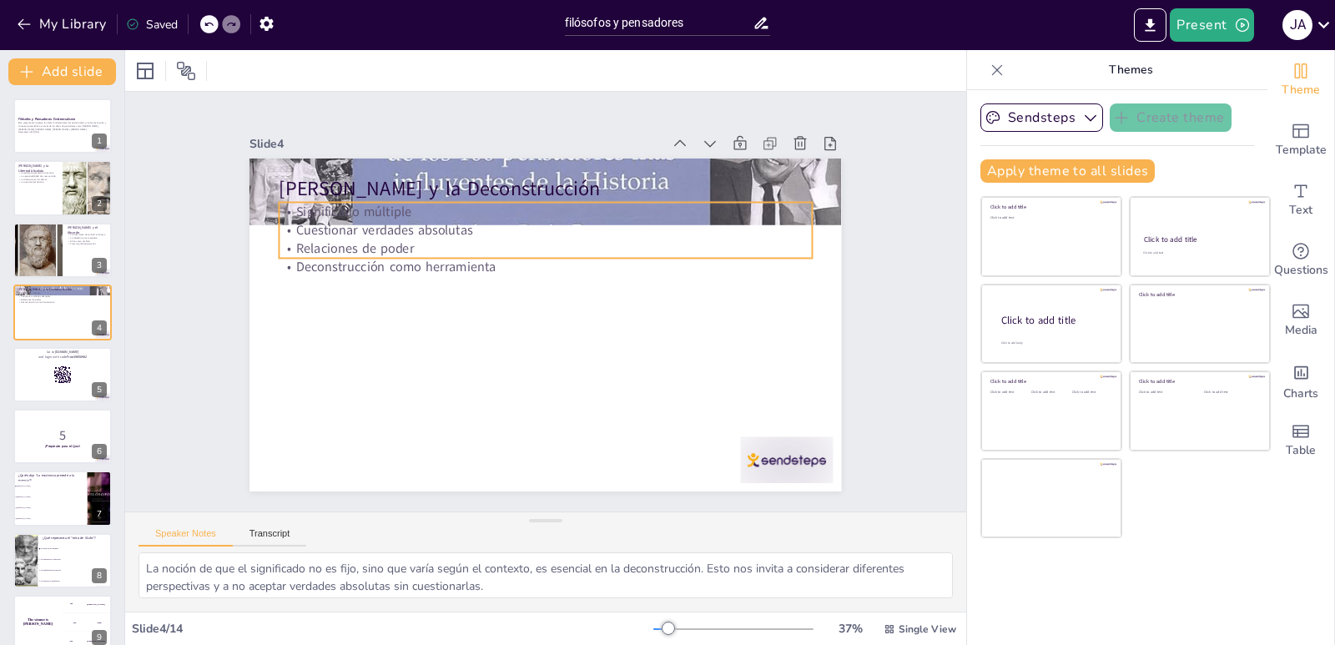
checkbox input "true"
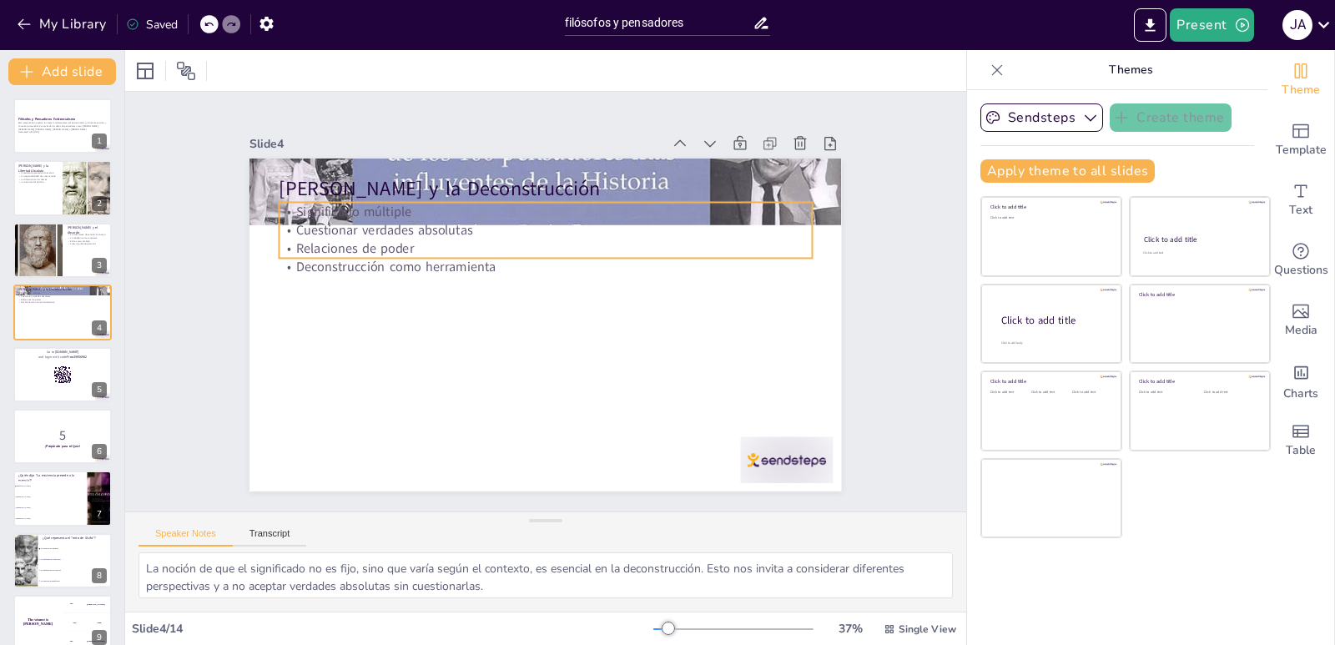
checkbox input "true"
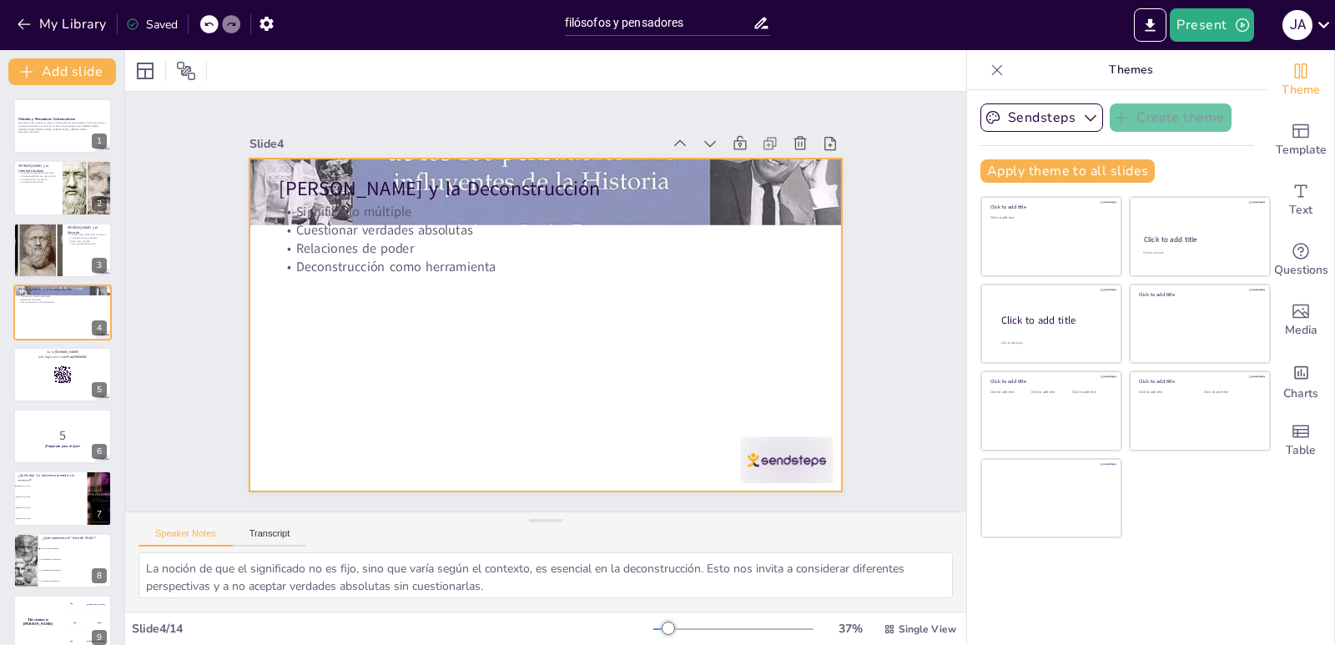
checkbox input "true"
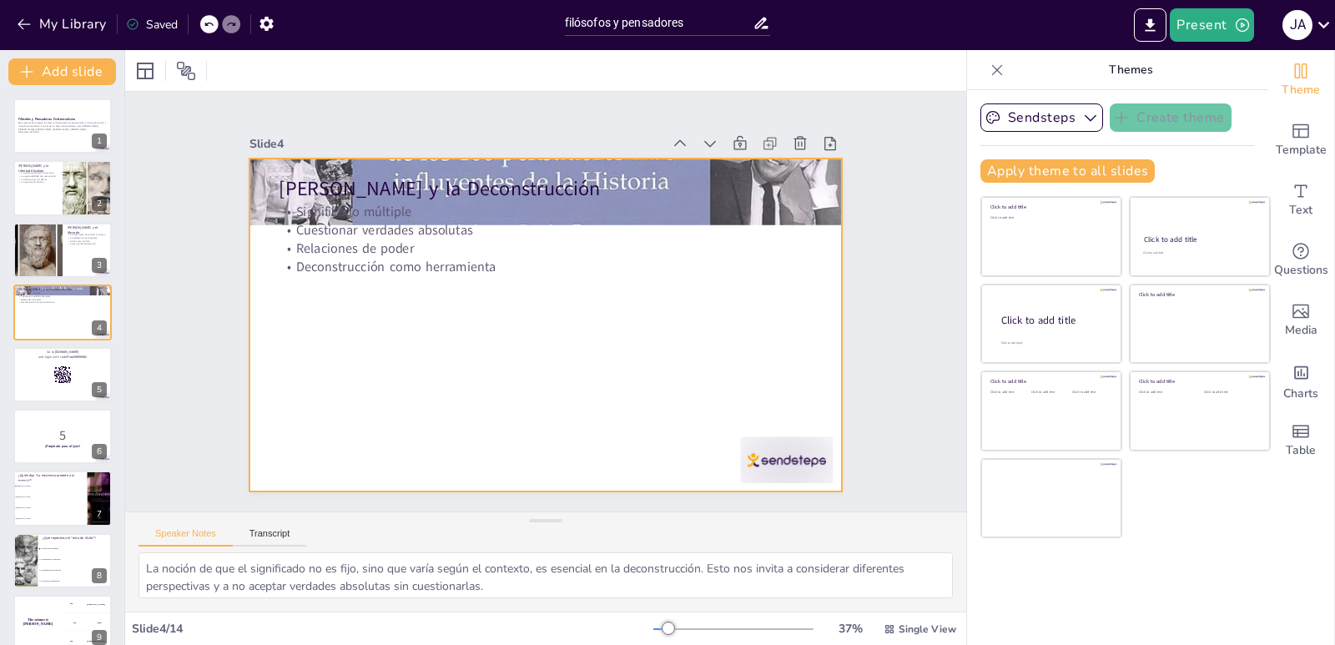
checkbox input "true"
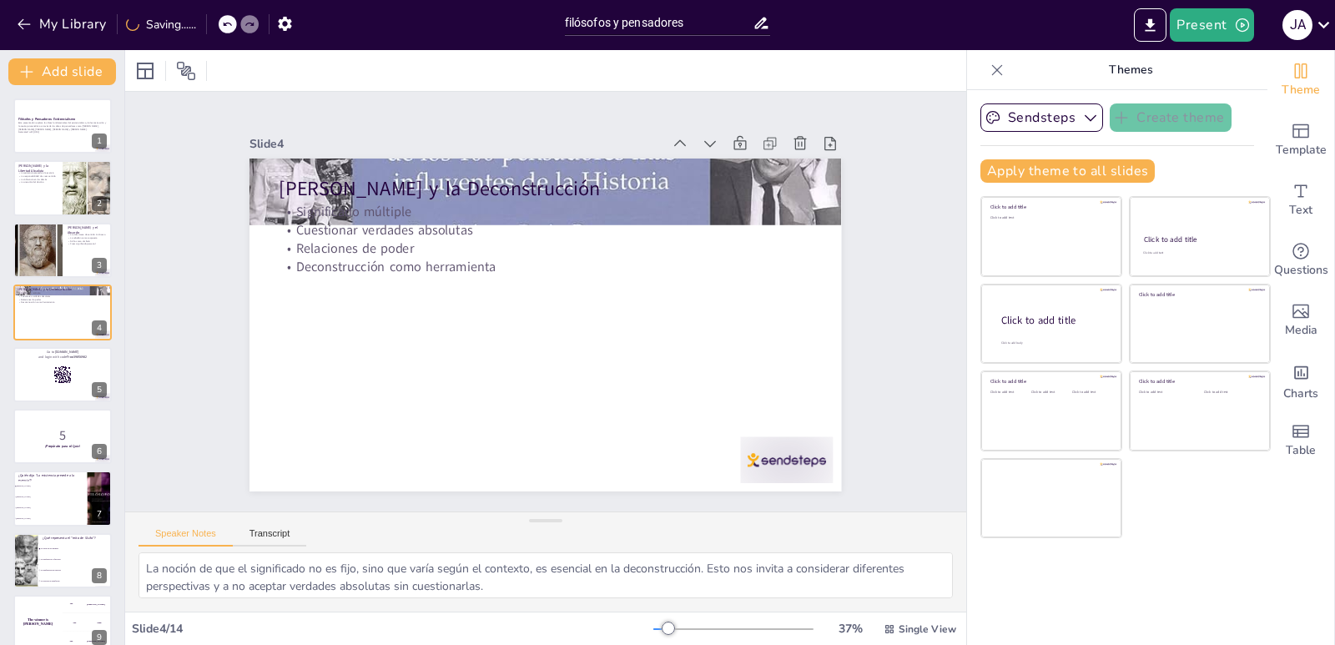
checkbox input "true"
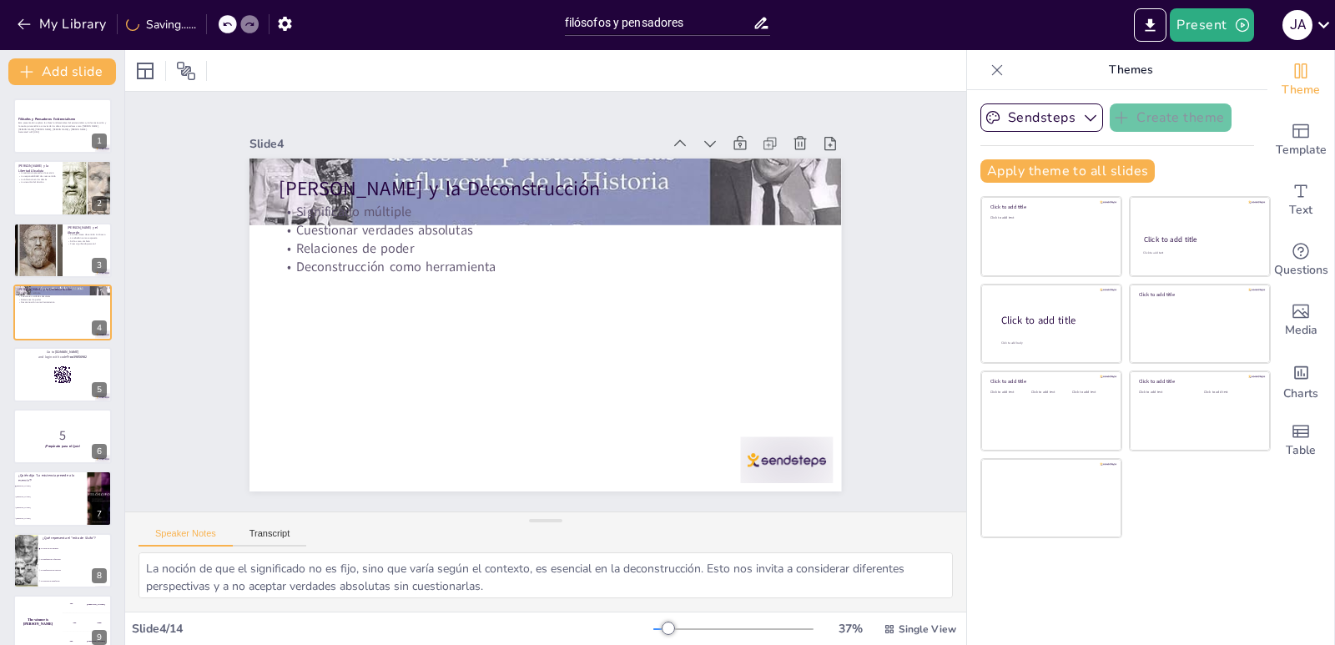
checkbox input "true"
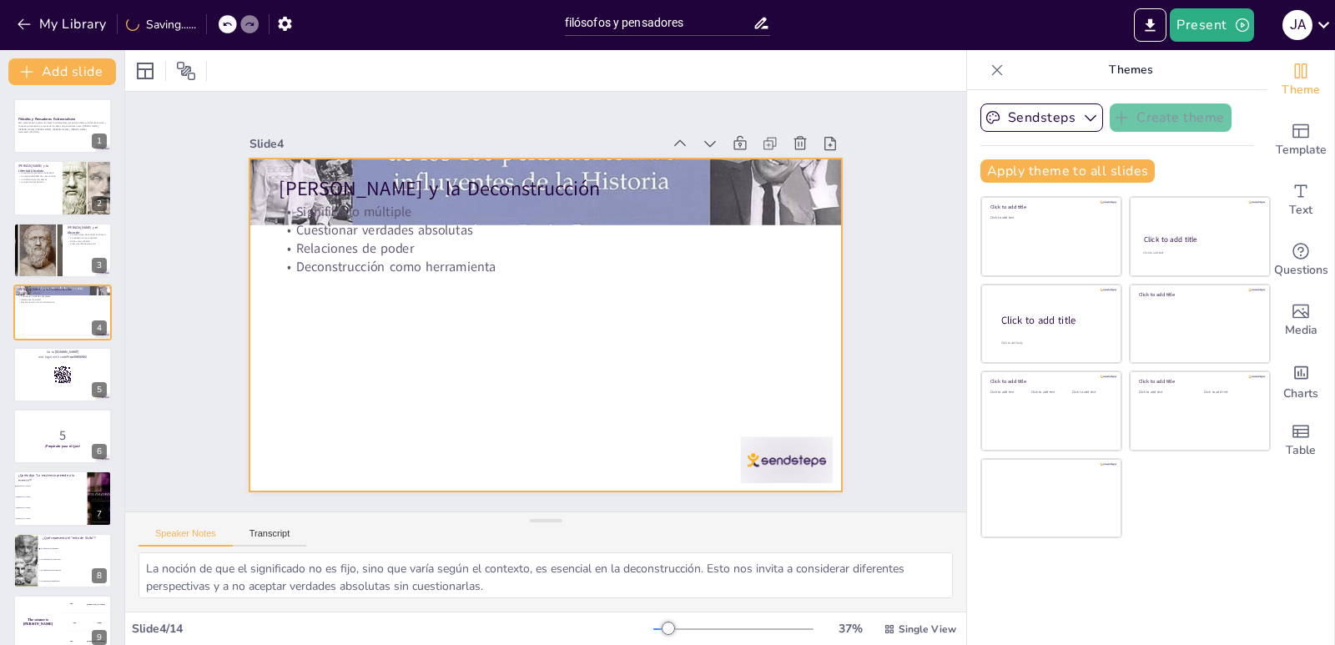
checkbox input "true"
